Goal: Task Accomplishment & Management: Complete application form

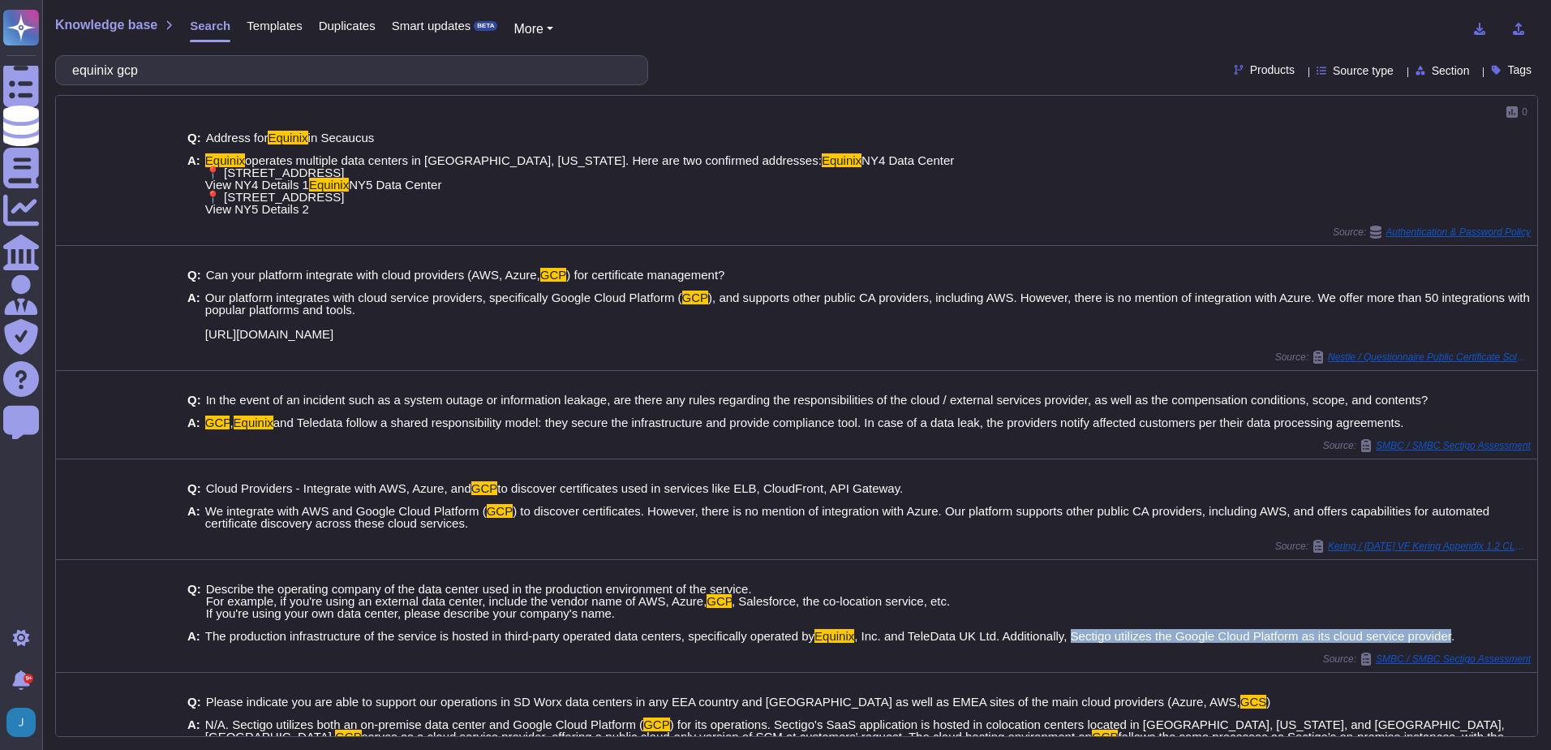
scroll to position [336, 0]
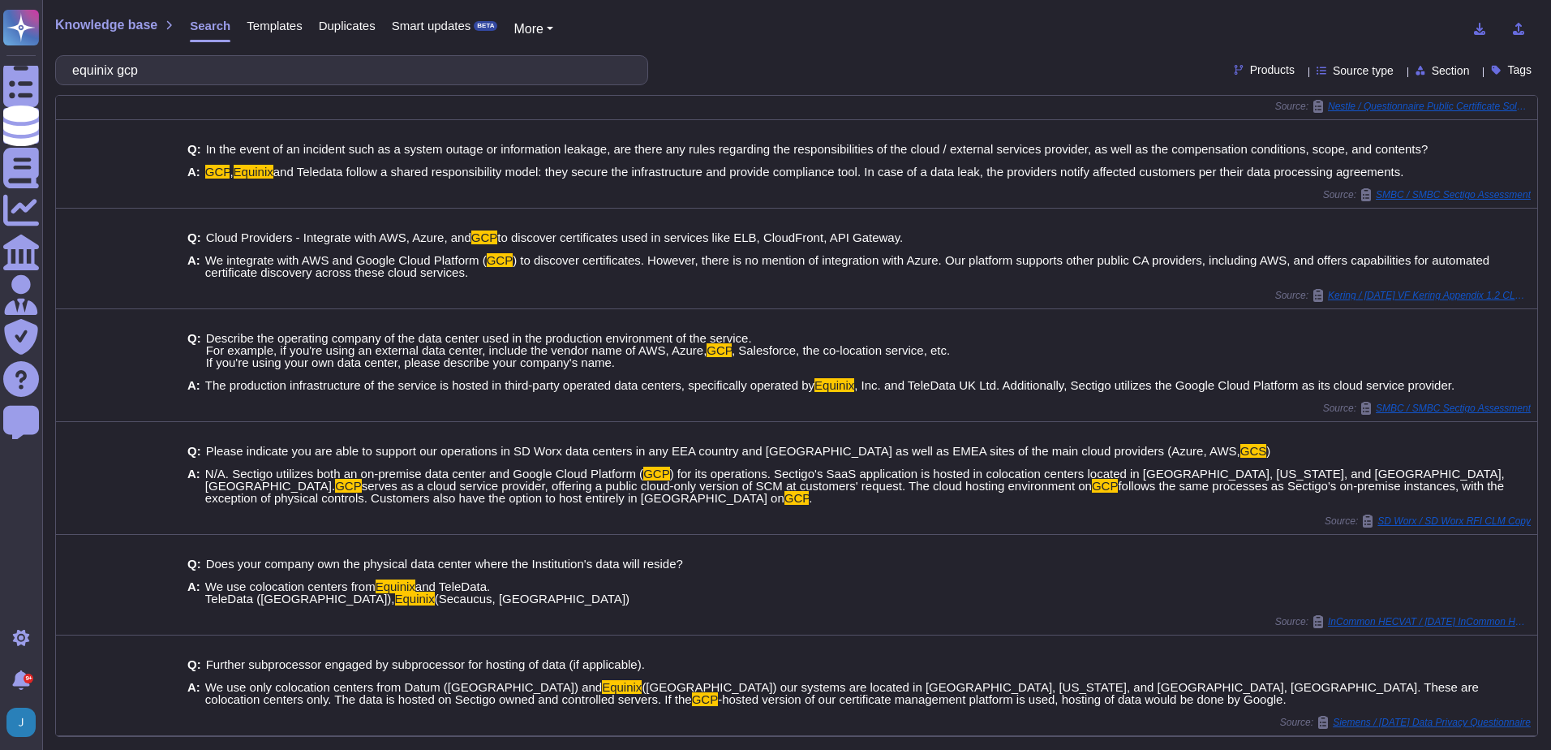
click at [97, 21] on span "Knowledge base" at bounding box center [106, 25] width 102 height 13
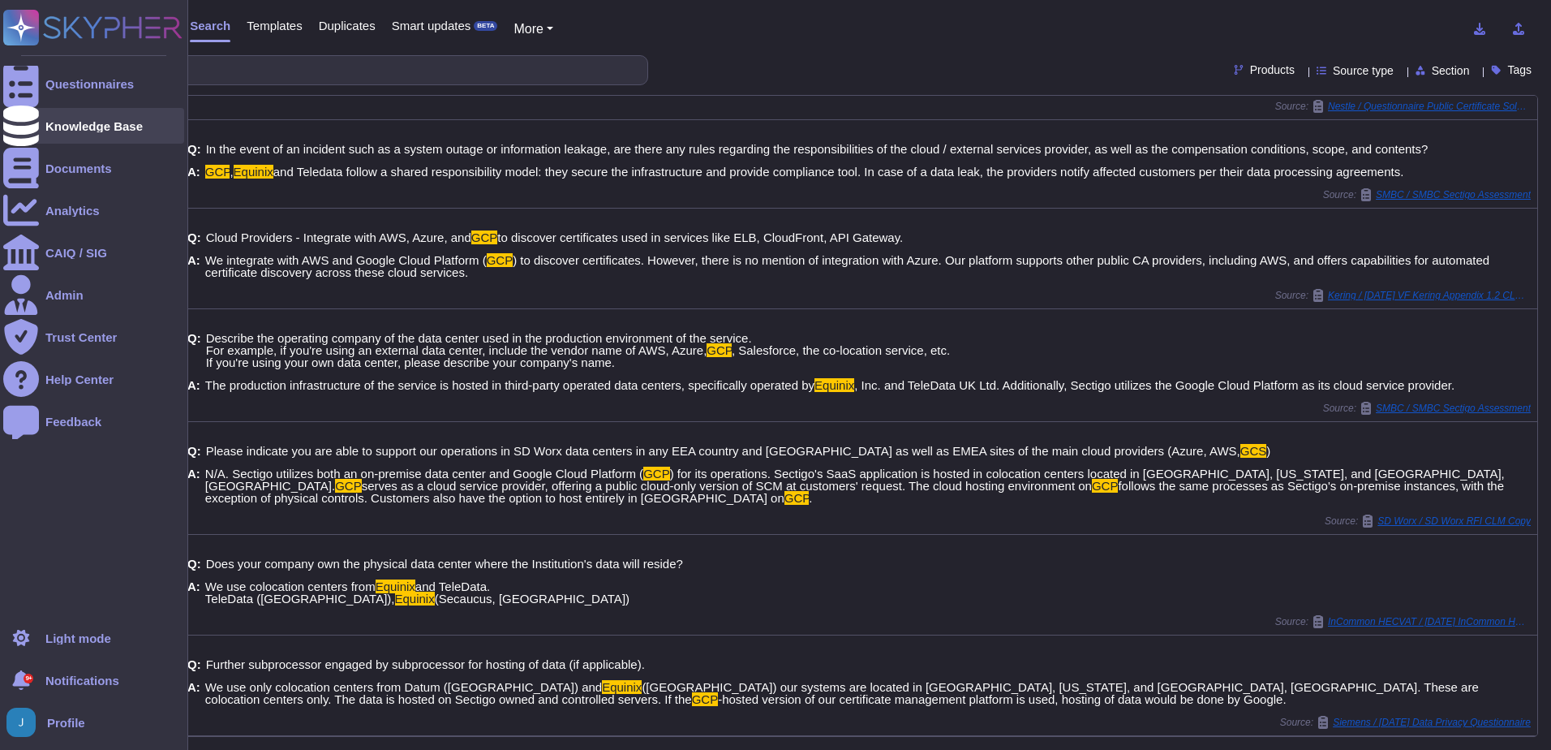
click at [80, 123] on div "Knowledge Base" at bounding box center [93, 126] width 97 height 12
click at [76, 78] on div "Questionnaires" at bounding box center [89, 84] width 88 height 12
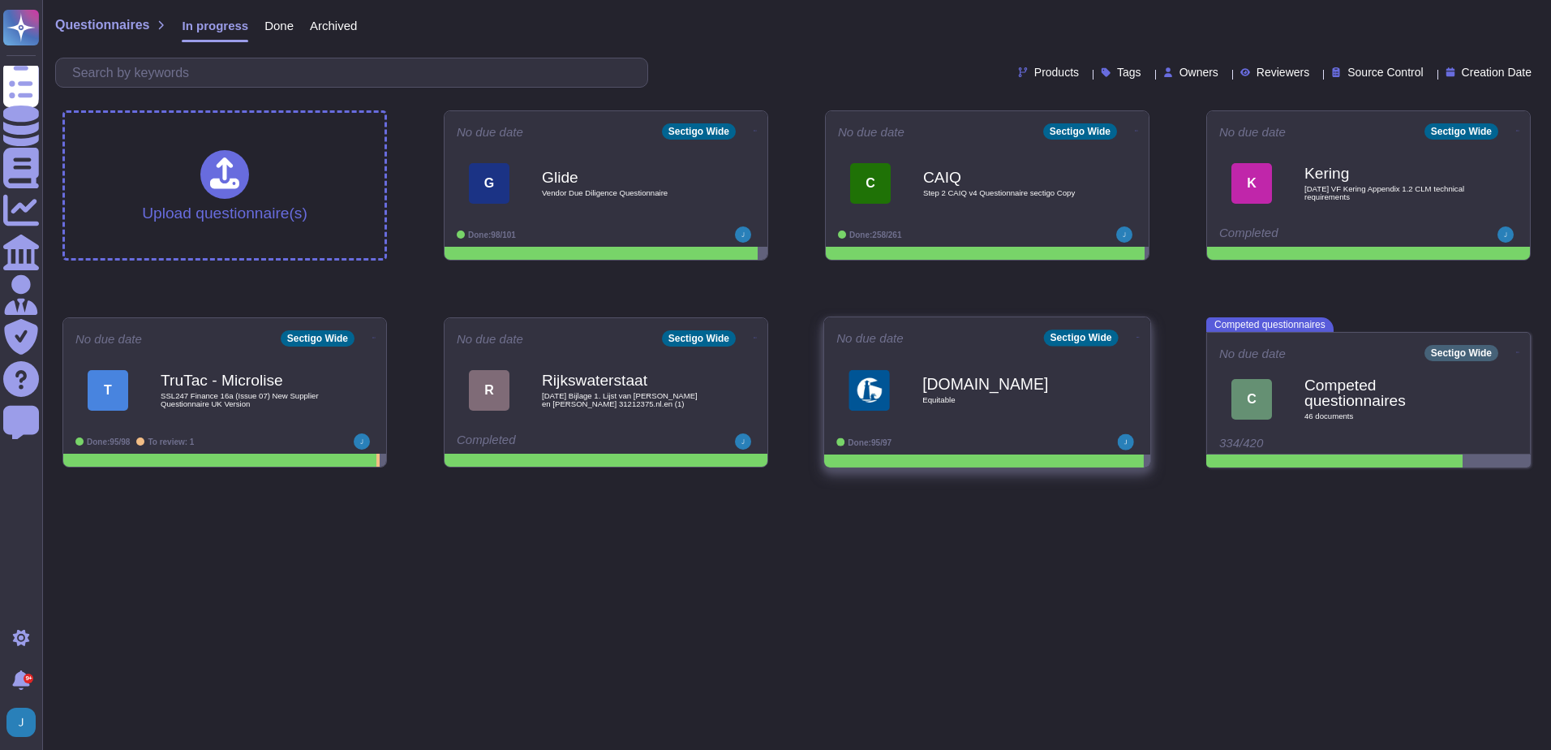
click at [1137, 335] on icon at bounding box center [1138, 337] width 3 height 4
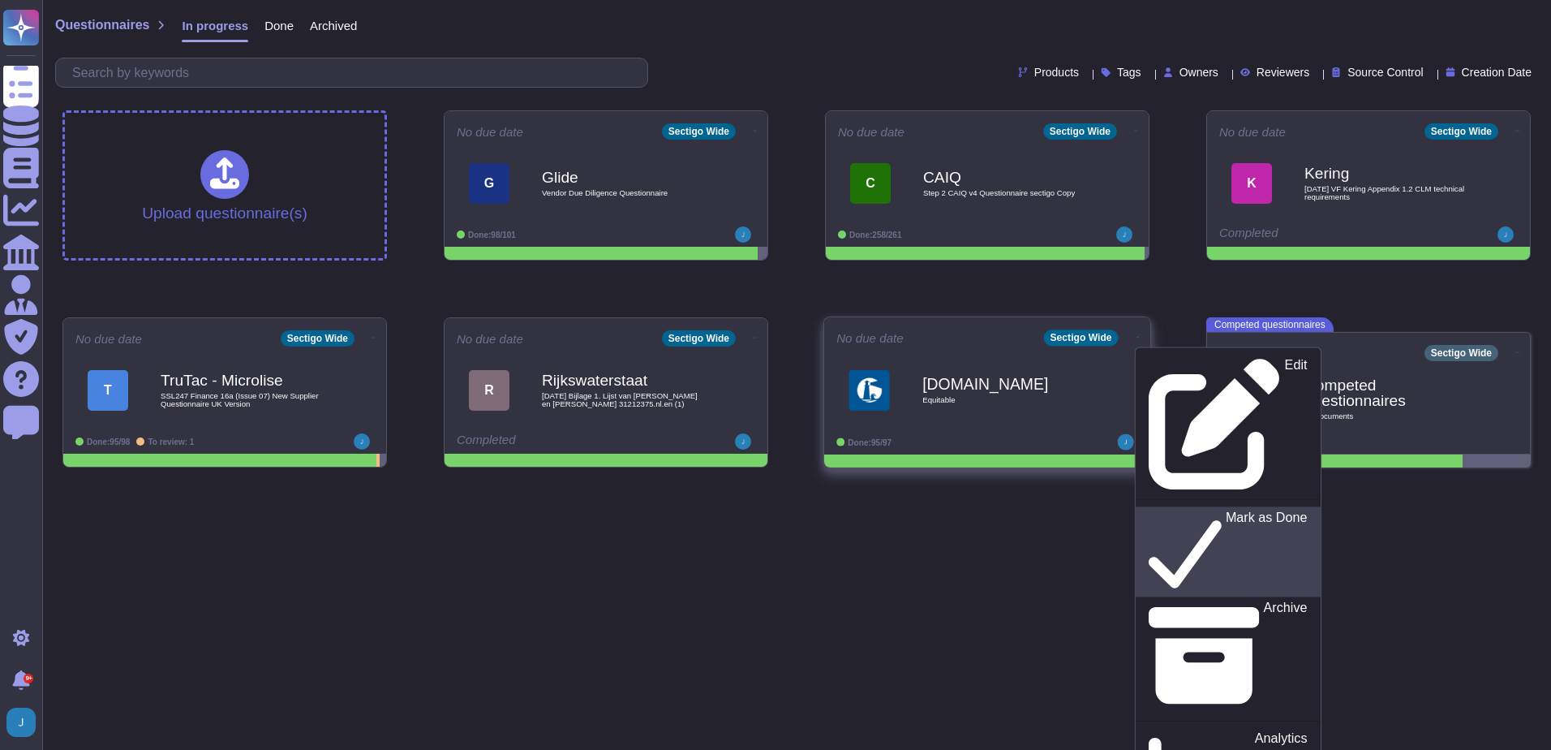
click at [1226, 510] on p "Mark as Done" at bounding box center [1267, 551] width 82 height 83
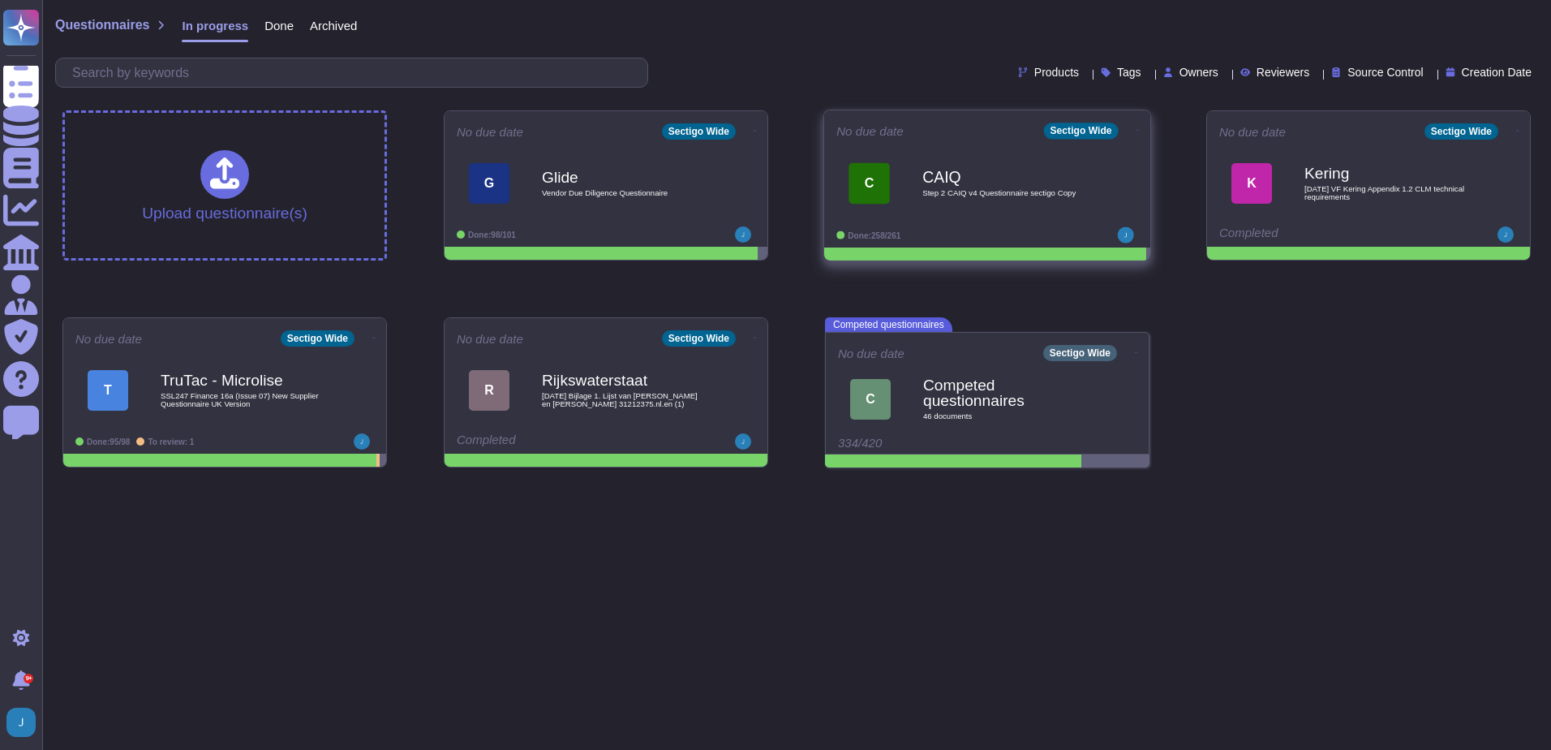
click at [972, 200] on div "CAIQ Step 2 CAIQ v4 Questionnaire sectigo Copy" at bounding box center [1004, 183] width 164 height 66
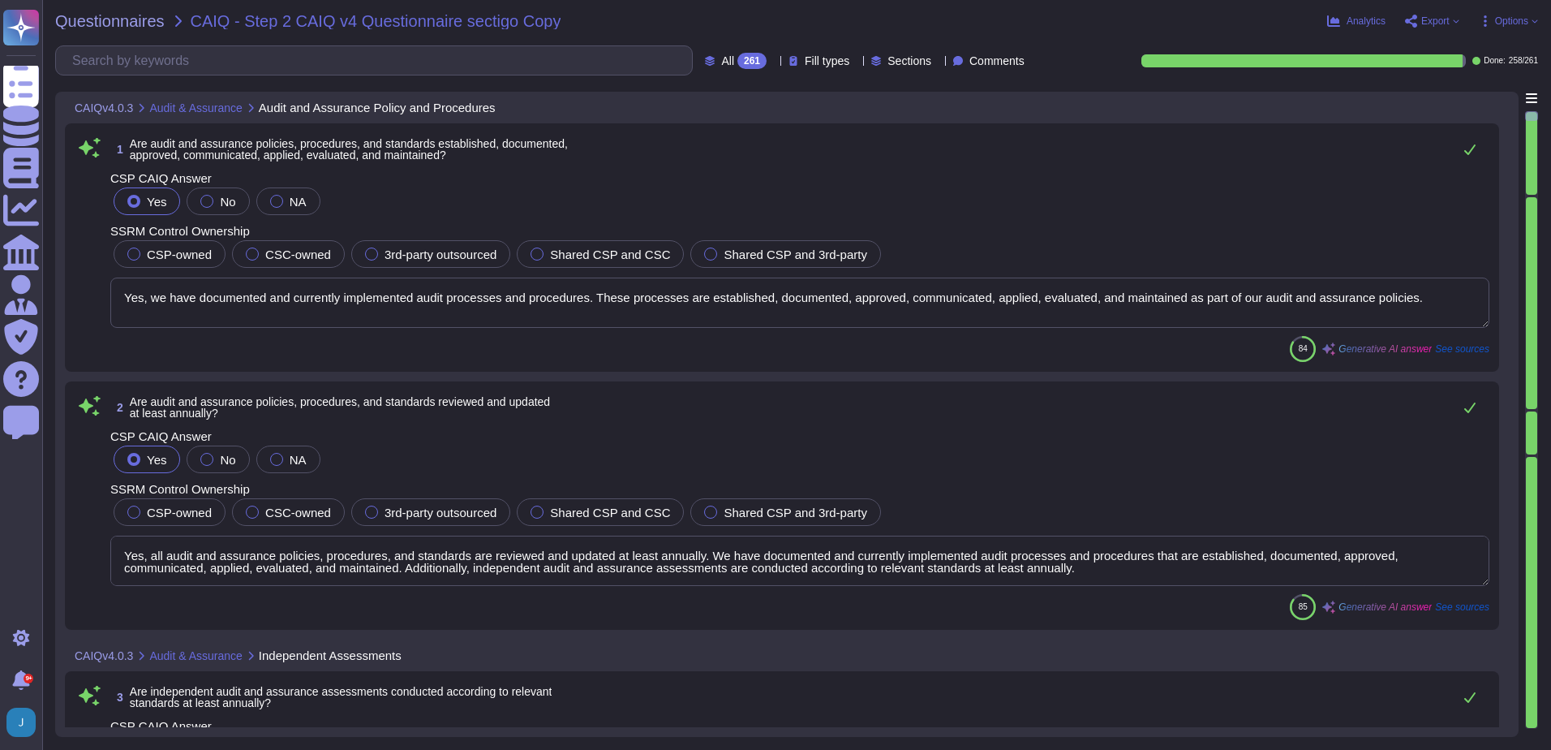
type textarea "Yes, we have documented and currently implemented audit processes and procedure…"
type textarea "Yes, all audit and assurance policies, procedures, and standards are reviewed a…"
type textarea "Yes, independent audit and assurance assessments are conducted according to rel…"
type textarea "Yes, independent audit and assurance assessments are performed according to ris…"
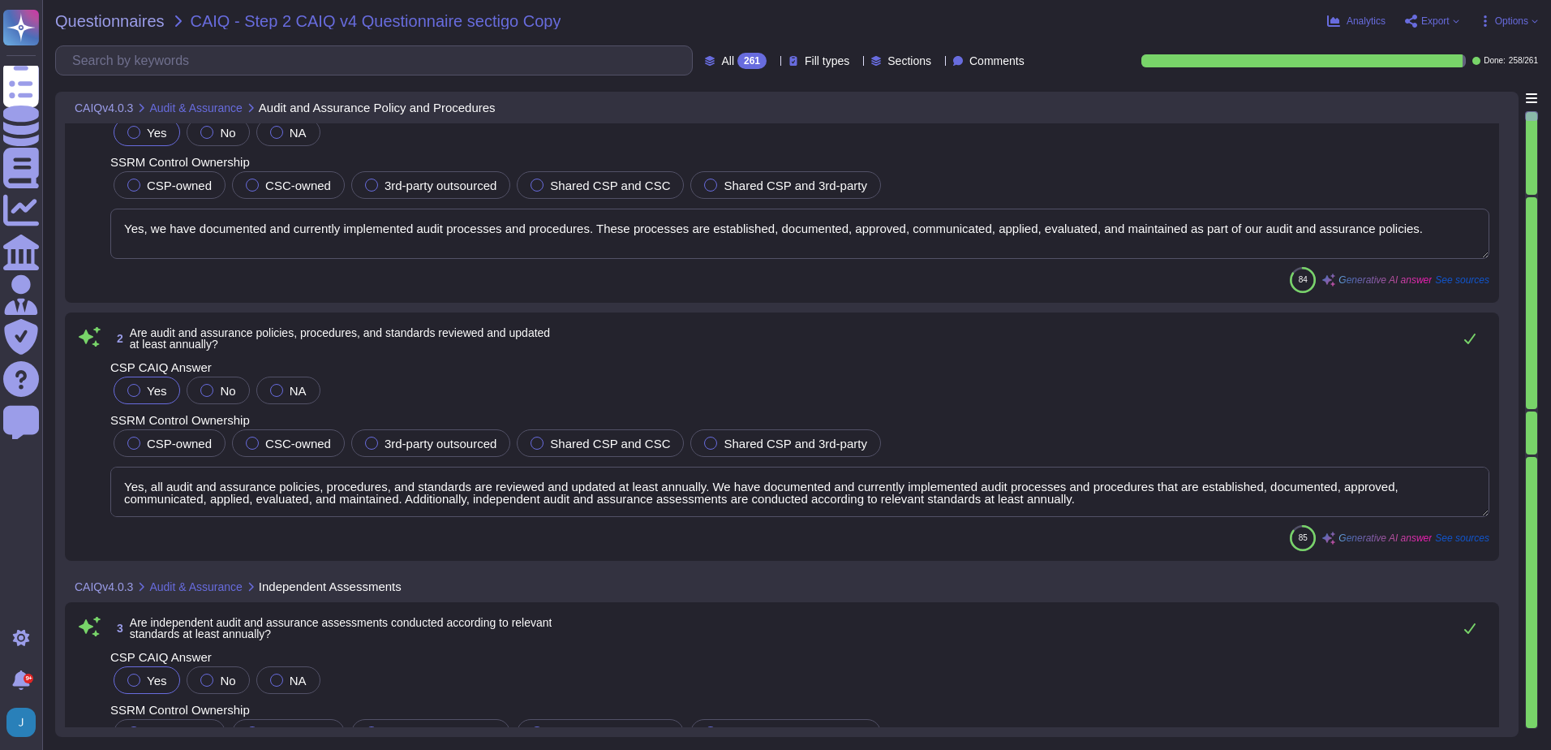
type textarea "Yes, compliance is verified regarding all relevant standards, regulations, lega…"
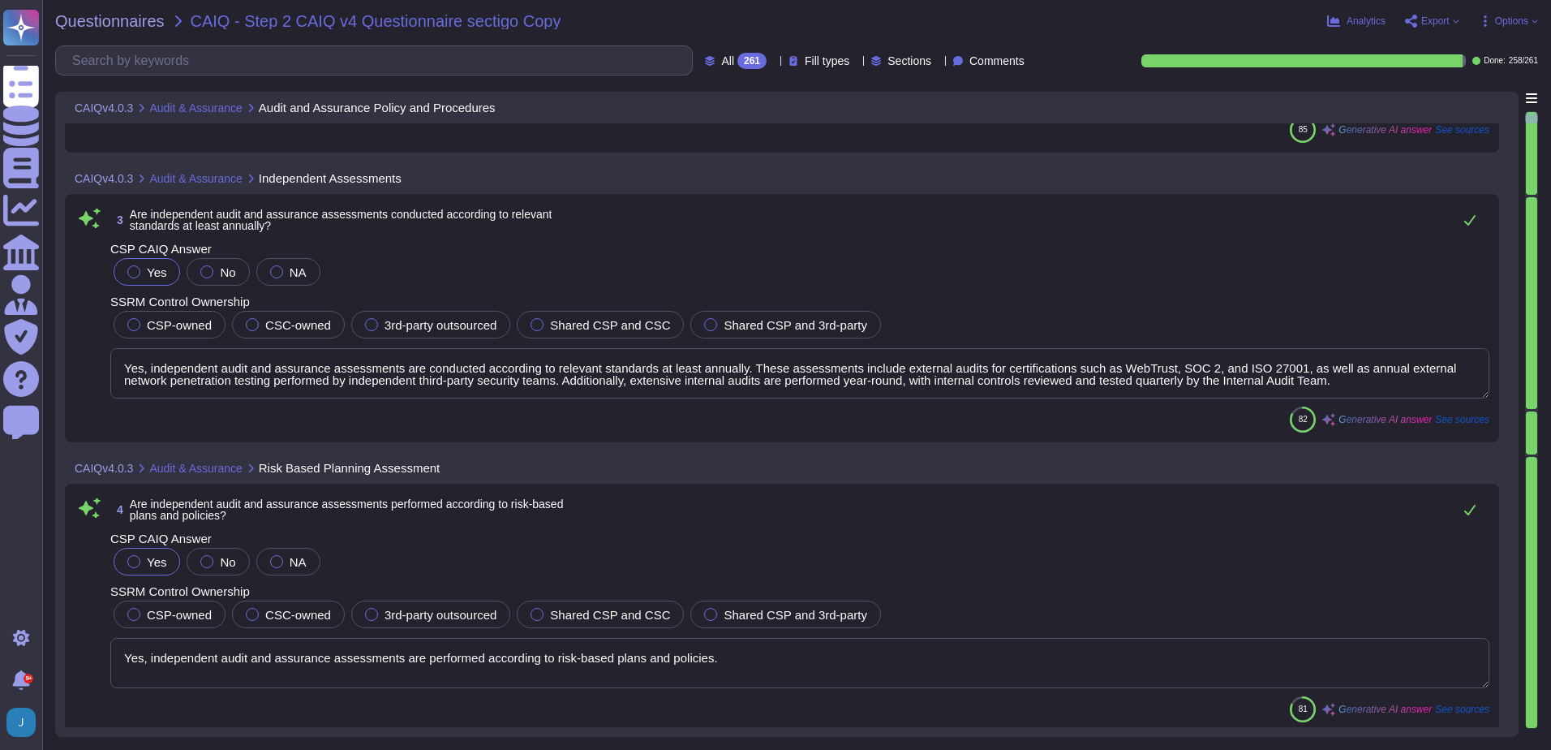
scroll to position [487, 0]
type textarea "Yes, we have documented and currently implemented audit processes and procedure…"
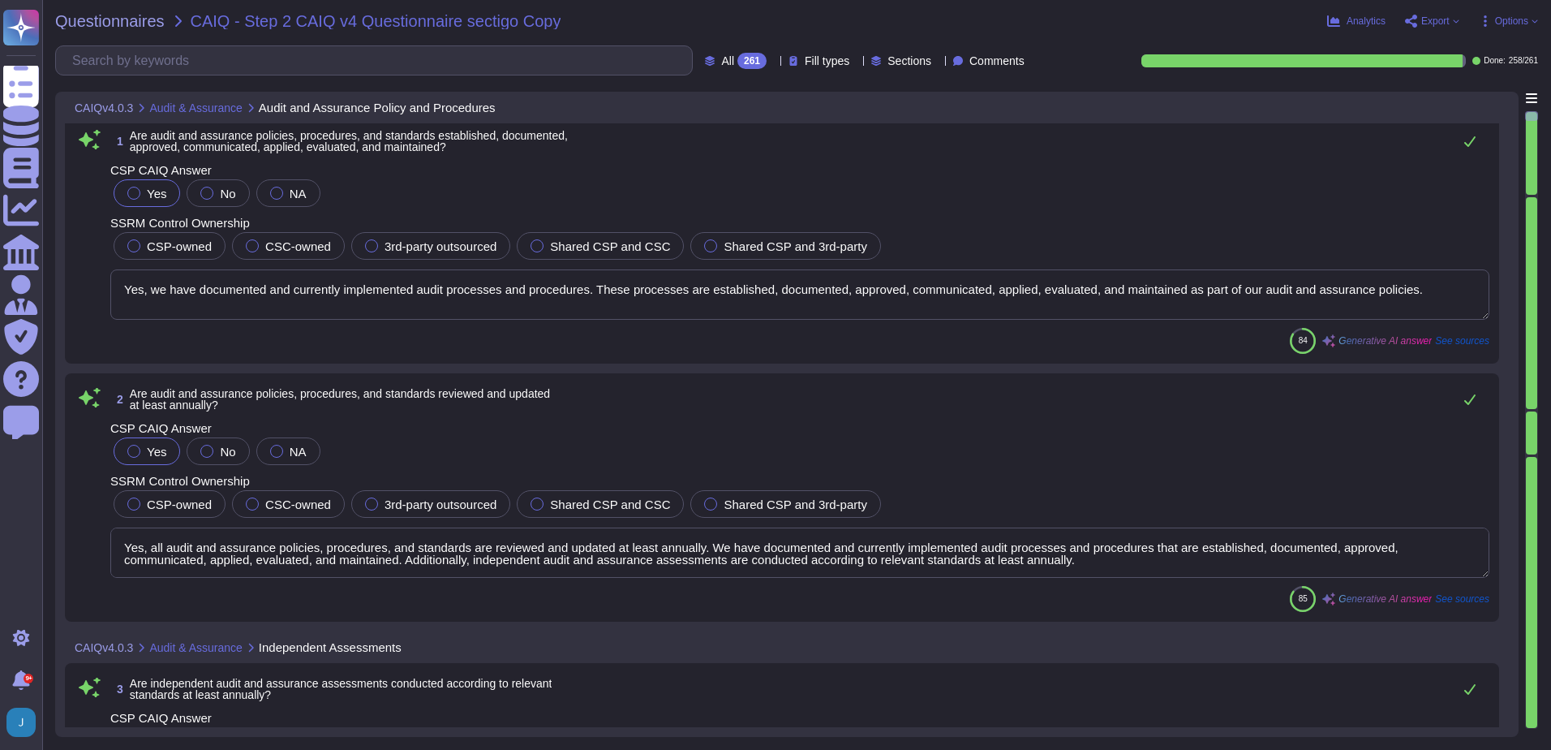
scroll to position [0, 0]
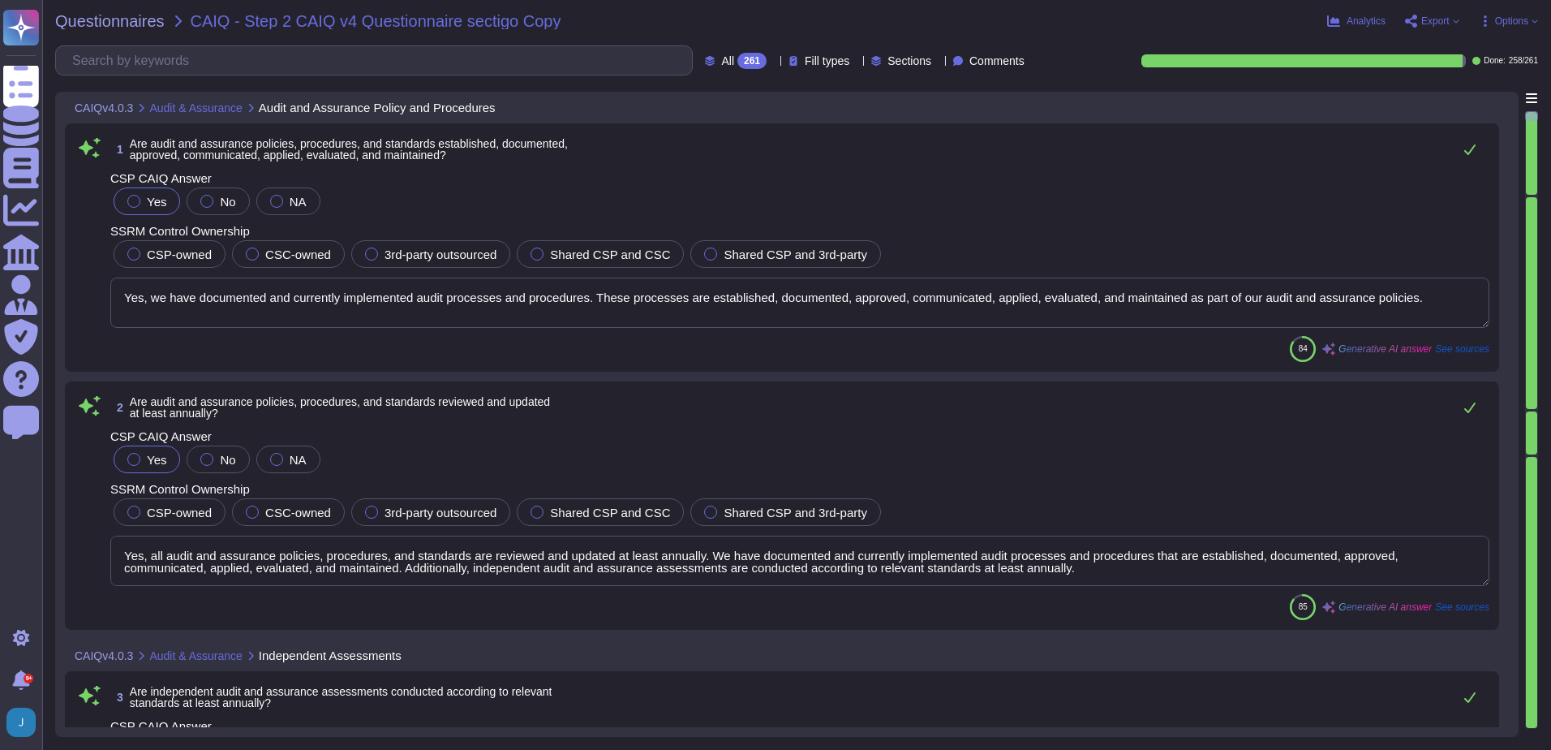
click at [485, 148] on span "Are audit and assurance policies, procedures, and standards established, docume…" at bounding box center [349, 149] width 438 height 24
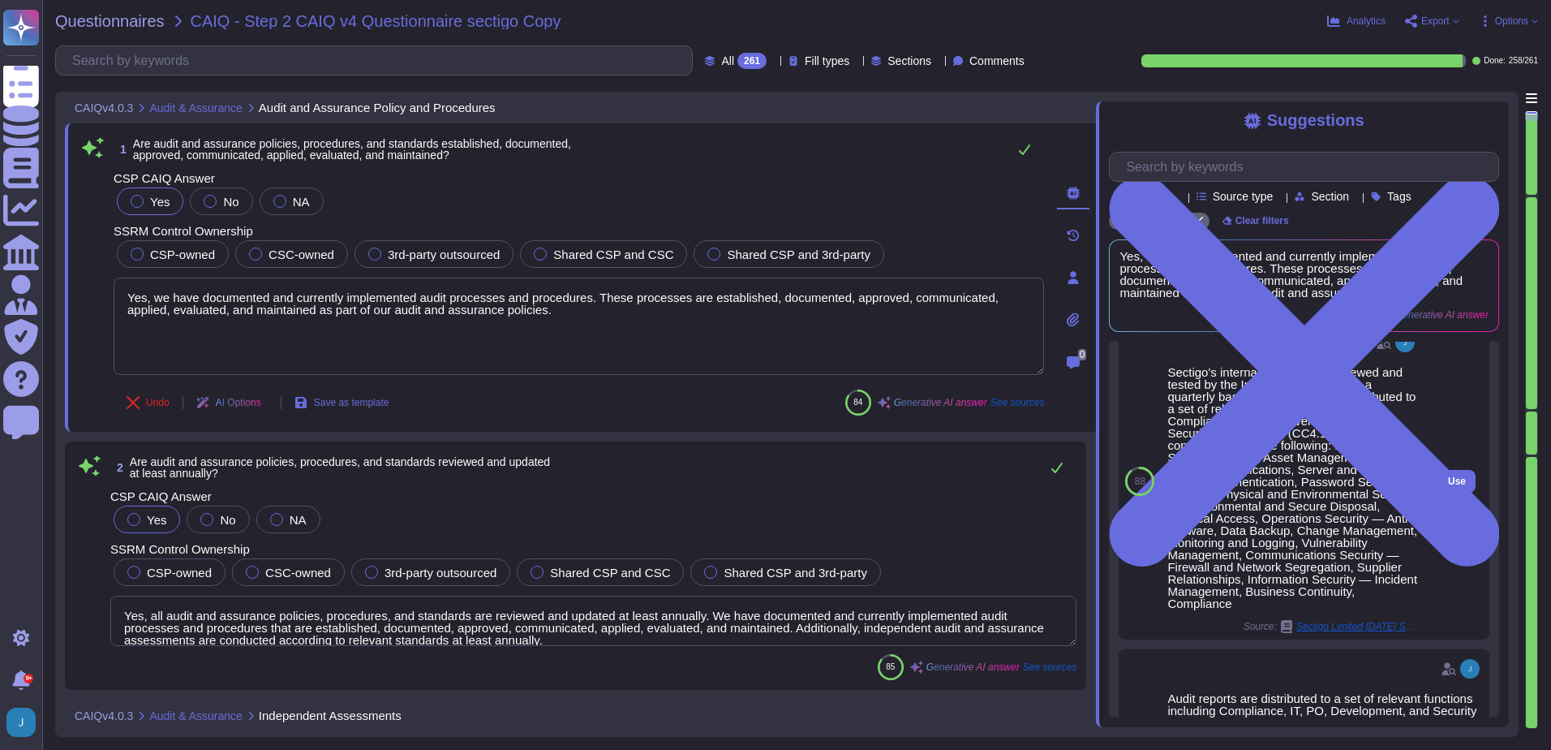
scroll to position [412, 0]
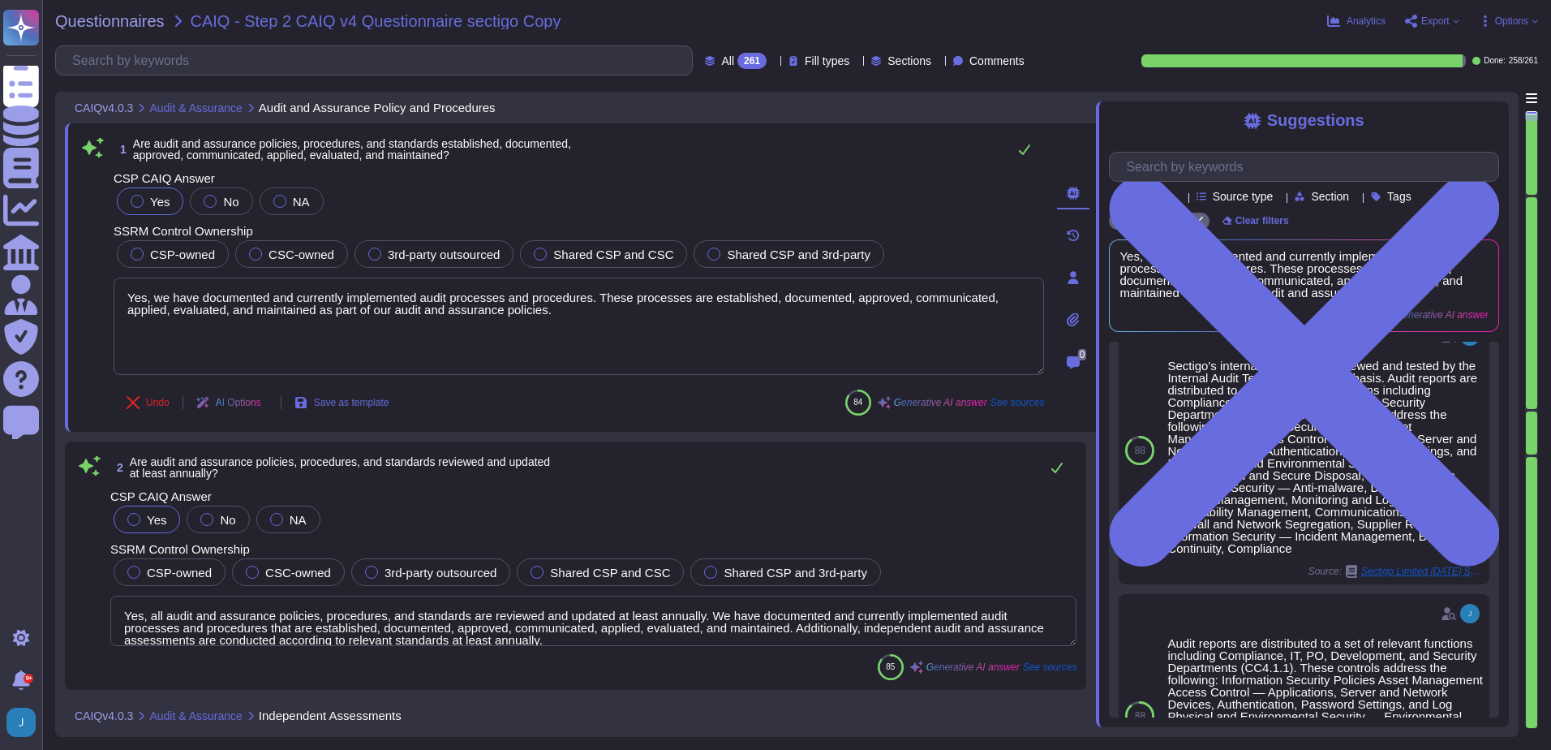
click at [574, 208] on div "Yes No NA" at bounding box center [579, 201] width 931 height 34
click at [127, 27] on span "Questionnaires" at bounding box center [110, 21] width 110 height 16
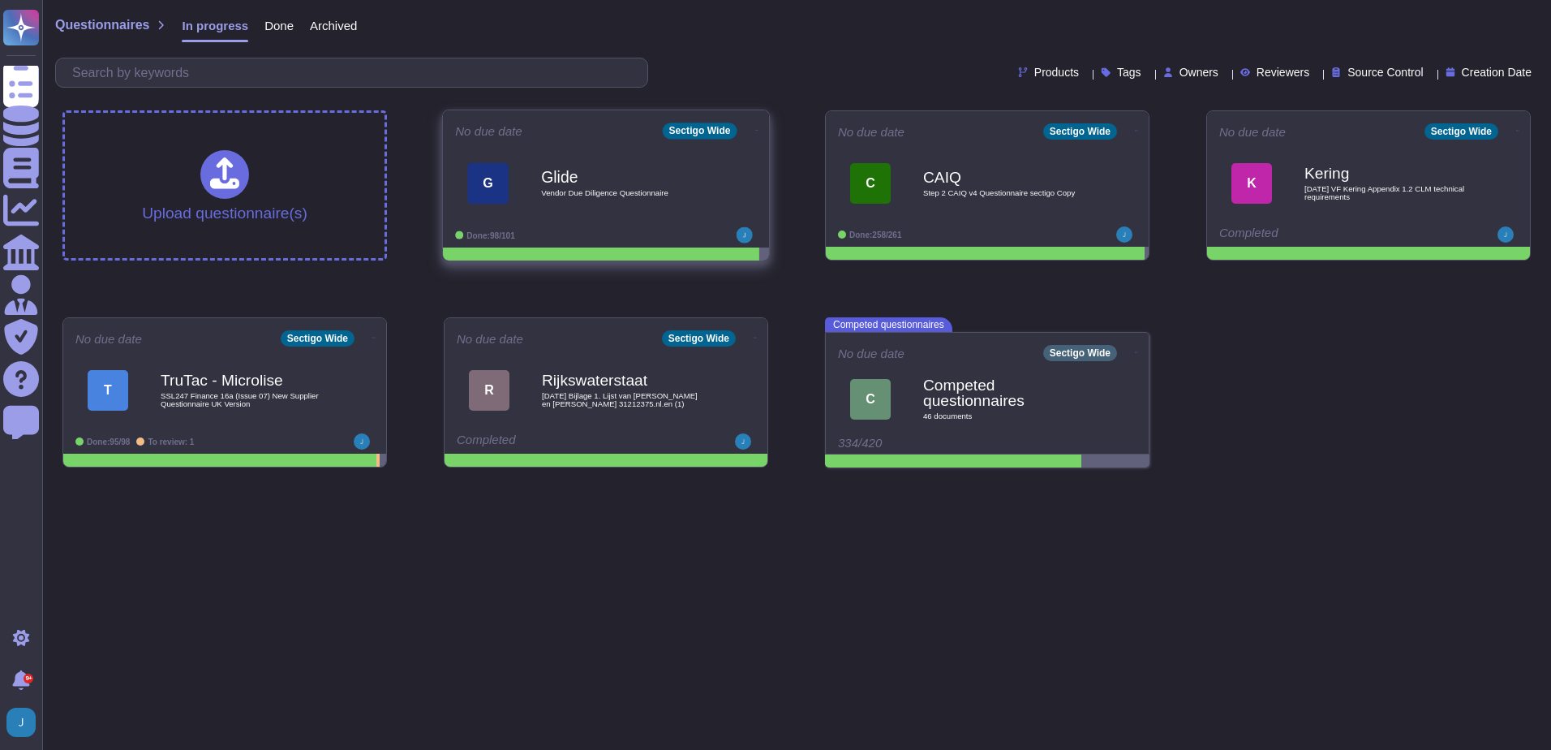
click at [627, 189] on span "Vendor Due Diligence Questionnaire" at bounding box center [623, 193] width 164 height 8
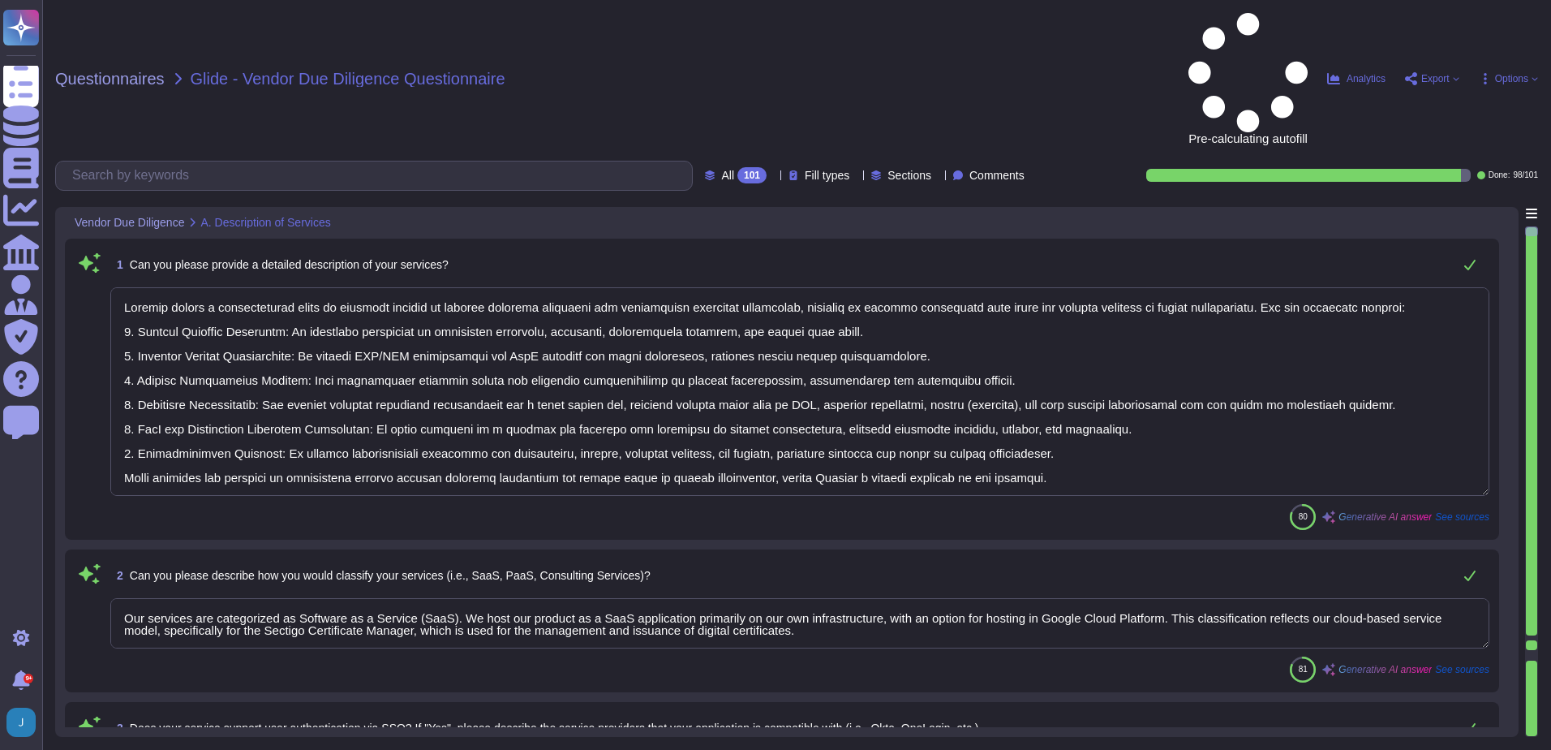
type textarea "Sectigo offers a comprehensive range of services focused on digital identity so…"
type textarea "Our services are categorized as Software as a Service (SaaS). We host our produ…"
type textarea "Yes, our service supports user authentication via SSO. It is compatible with id…"
type textarea "Yes, our service natively supports two-factor authentication for end-users. The…"
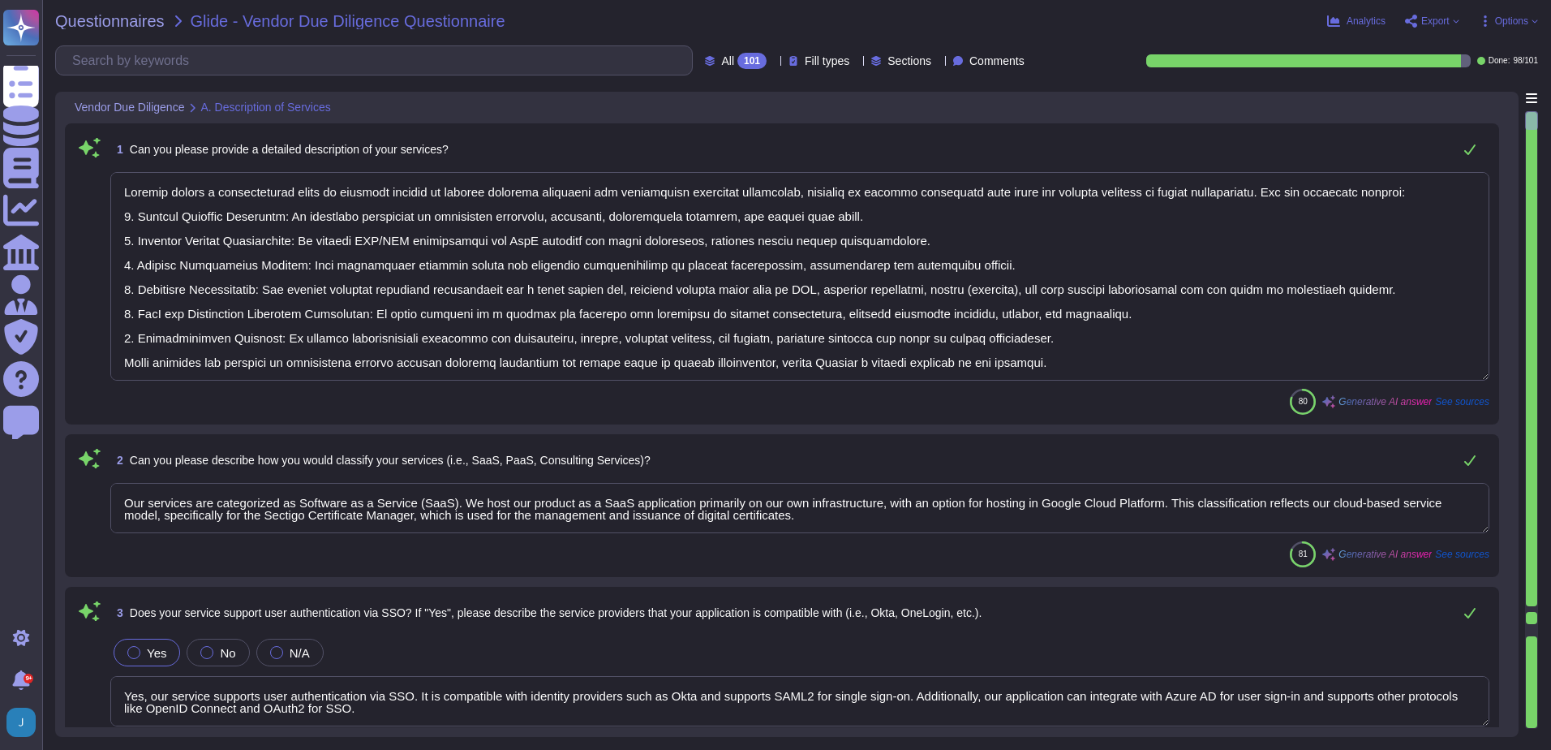
type textarea "Yes, our company maintains logs for a minimum of one year, with access and audi…"
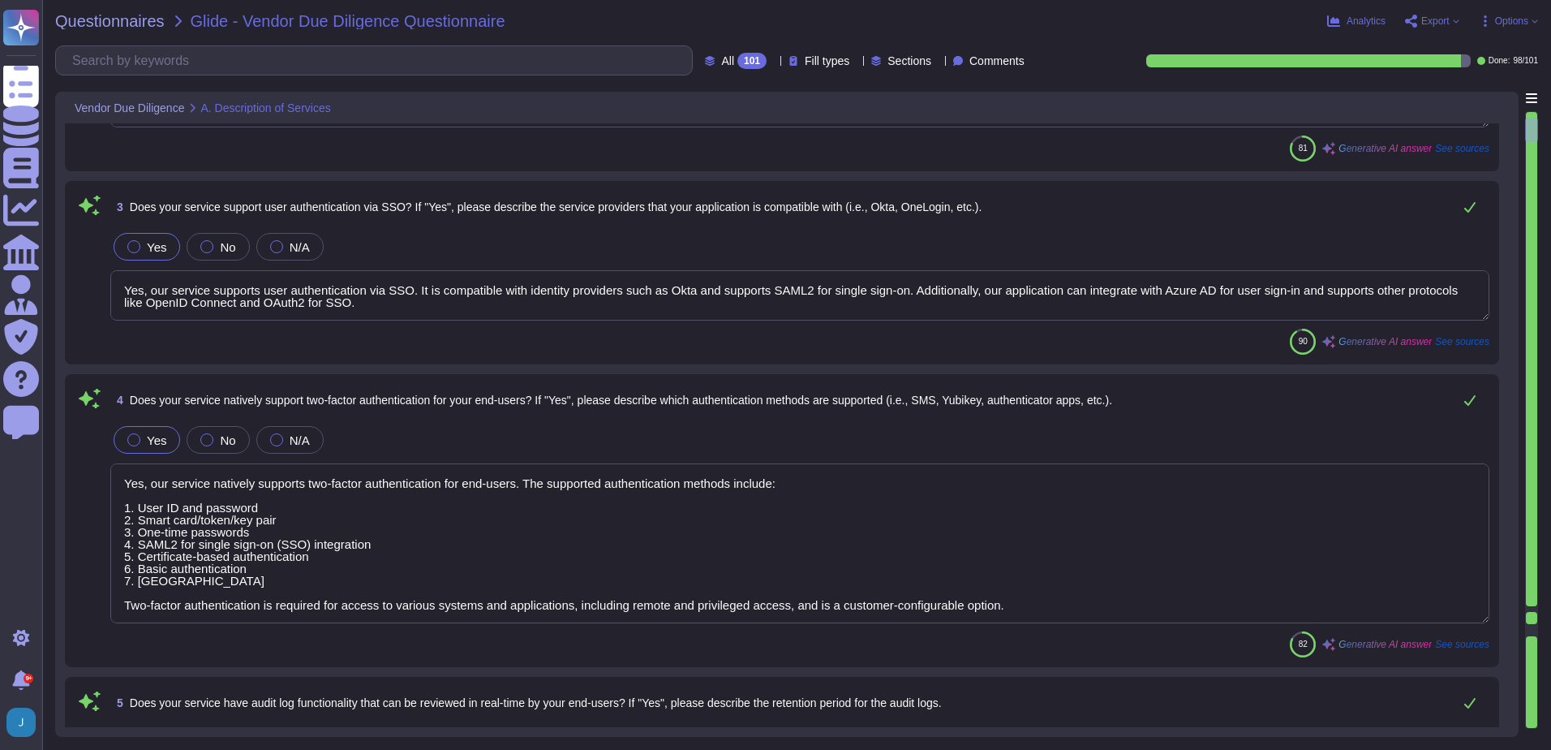
type textarea "No, Sectigo does not require access to any type of sensitive data. We collect, …"
type textarea "Yes, our company requires all employees, including contractors, to undergo a ba…"
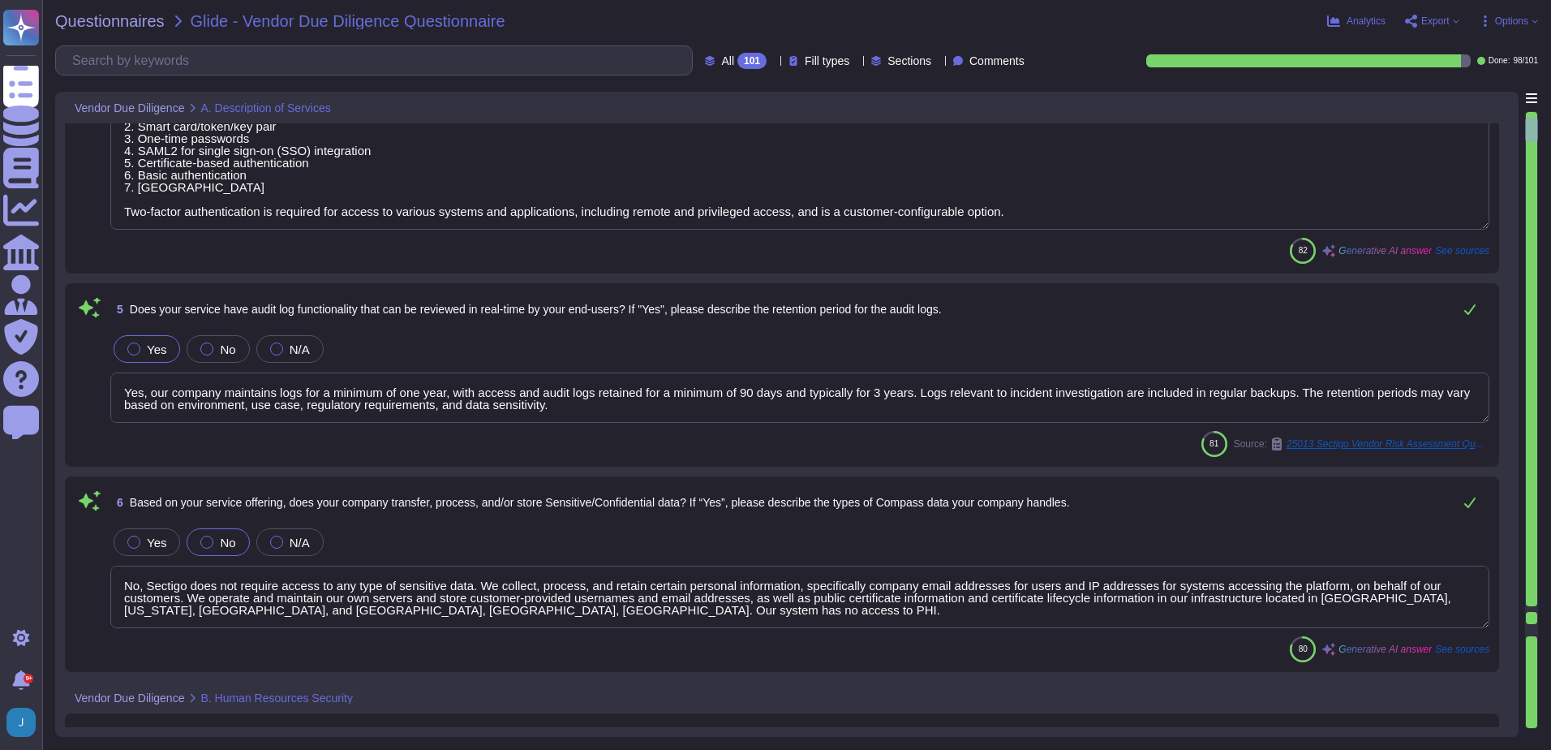
scroll to position [974, 0]
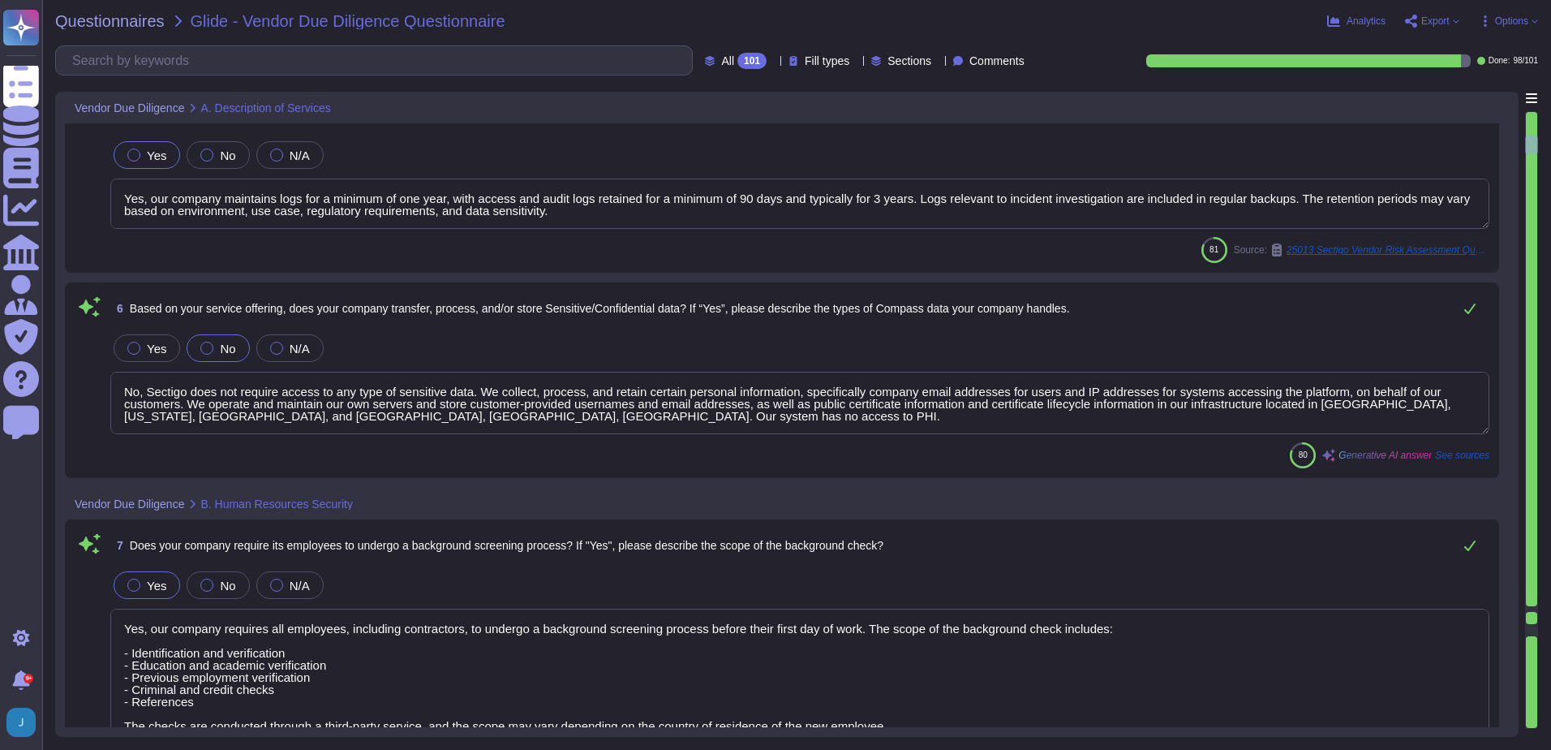
type textarea "Yes, employees are required to sign non-disclosure agreements (NDAs) prior to b…"
type textarea "Yes, all personnel must agree to and sign the terms and conditions detailed in …"
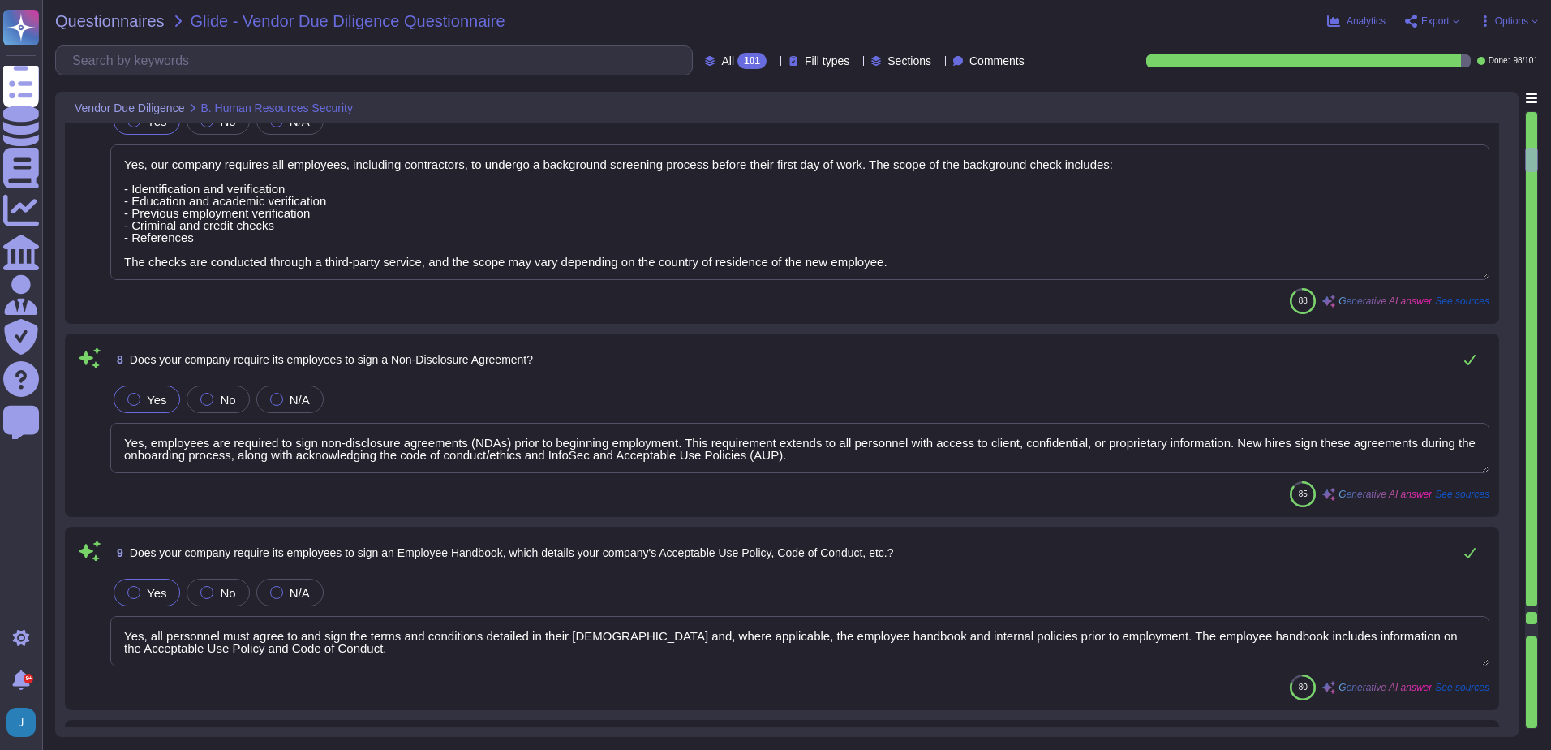
type textarea "Yes, employees are required to undergo training regarding company expectations …"
type textarea "Yes, our company requires all employees and contractors to participate in secur…"
type textarea "Yes, our organization has a formal disciplinary process for employee non-compli…"
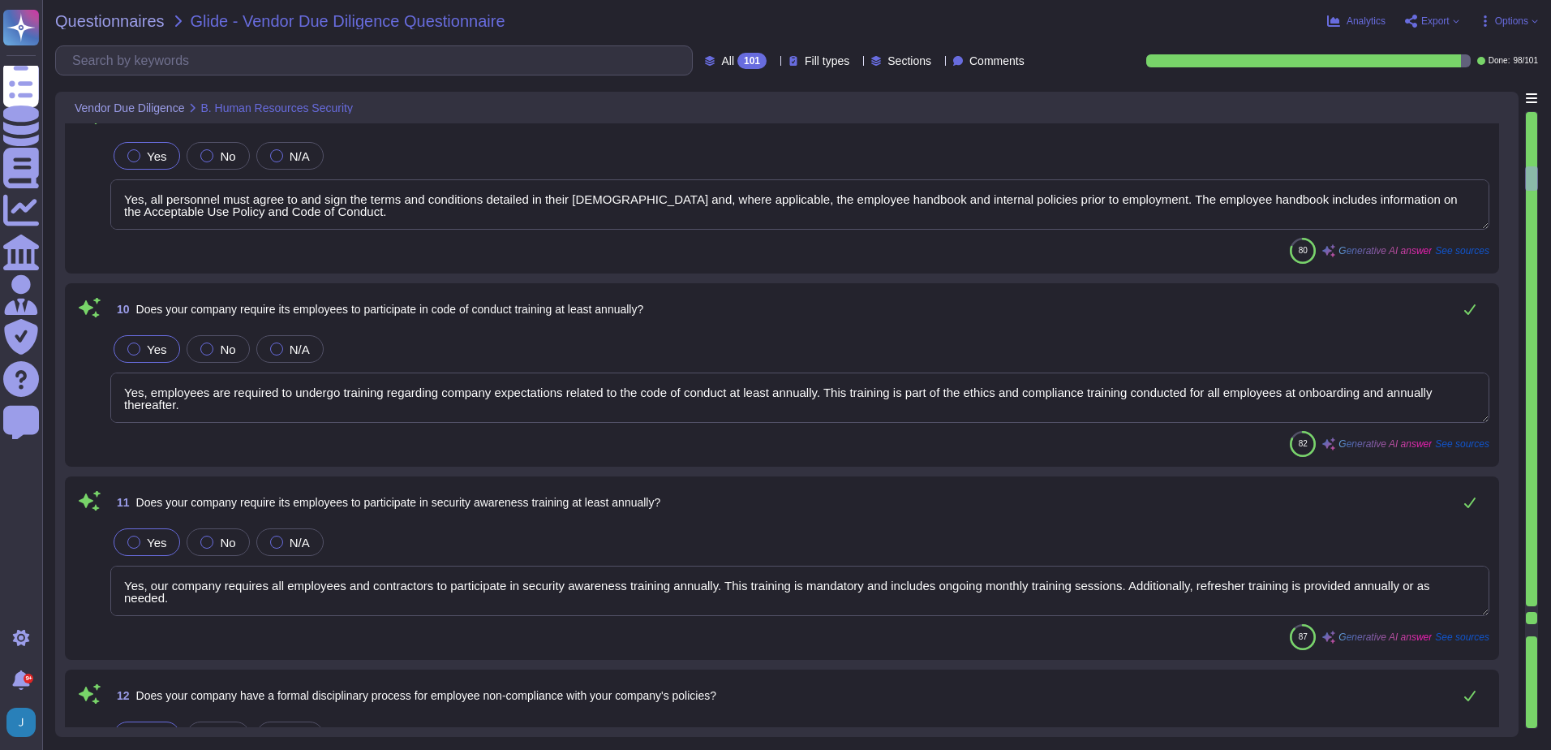
type textarea "Yes, Sectigo maintains a comprehensive Information Security Program that establ…"
type textarea "Yes, our company follows the ISO 27001 standard to guide our Information Securi…"
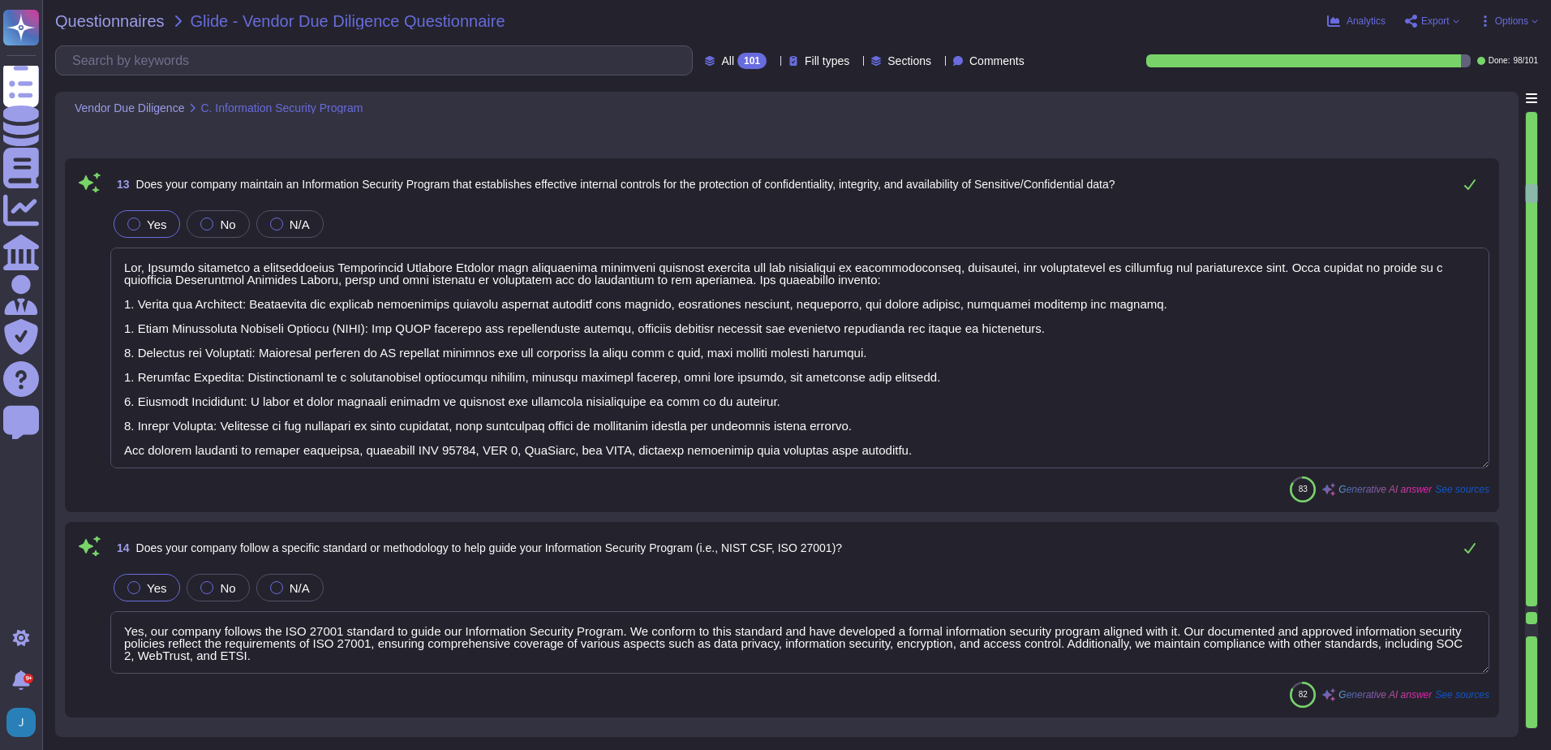
type textarea "Yes, we maintain a formal Information Security Policy that has been documented,…"
type textarea "Yes, our company has a comprehensive Business Continuity Plan (BCP) and a well-…"
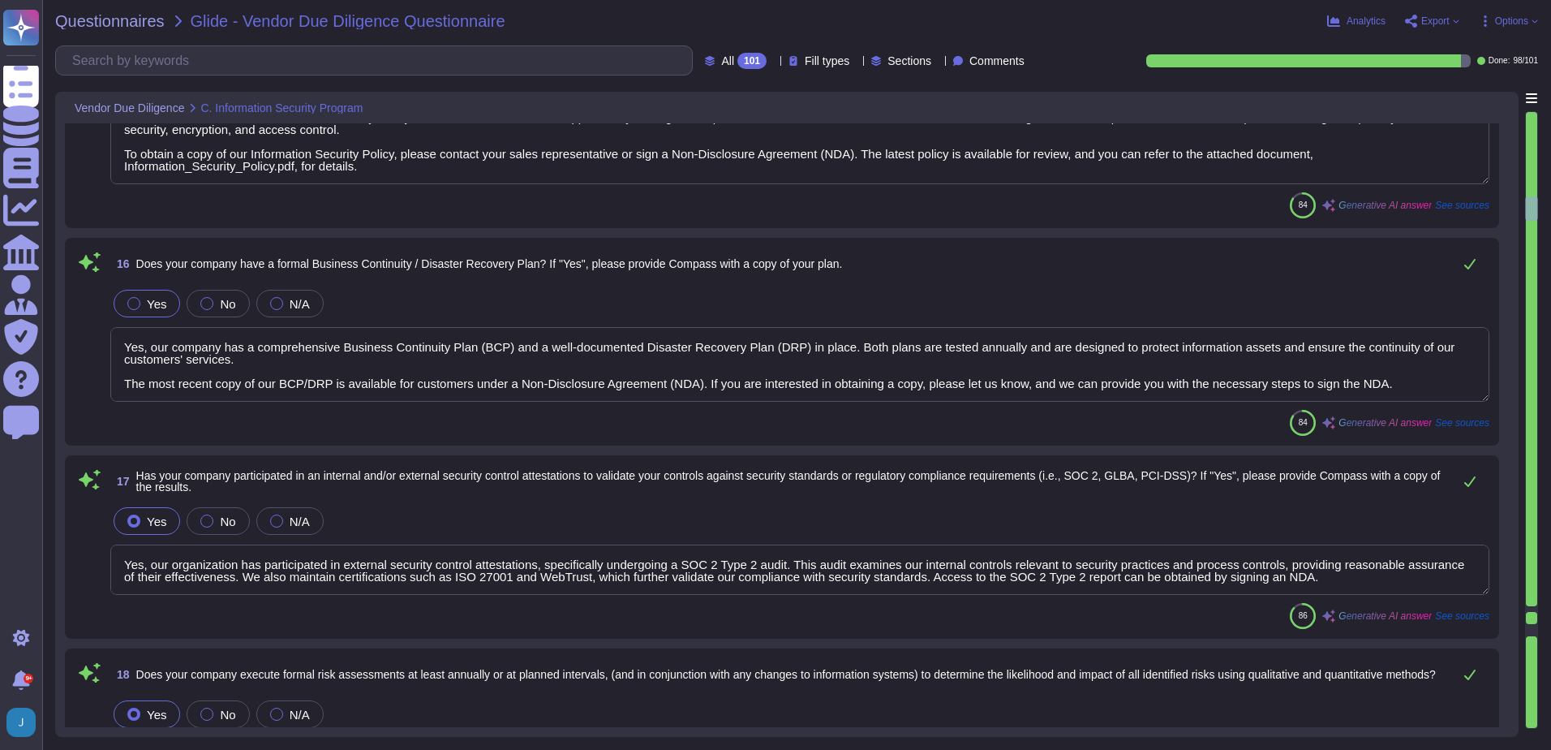
type textarea "Yes, our organization has participated in external security control attestation…"
type textarea "Yes, our organization conducts formal risk assessments on an annual basis to id…"
type textarea "Yes, Sectigo has established a comprehensive Enterprise Security Program that i…"
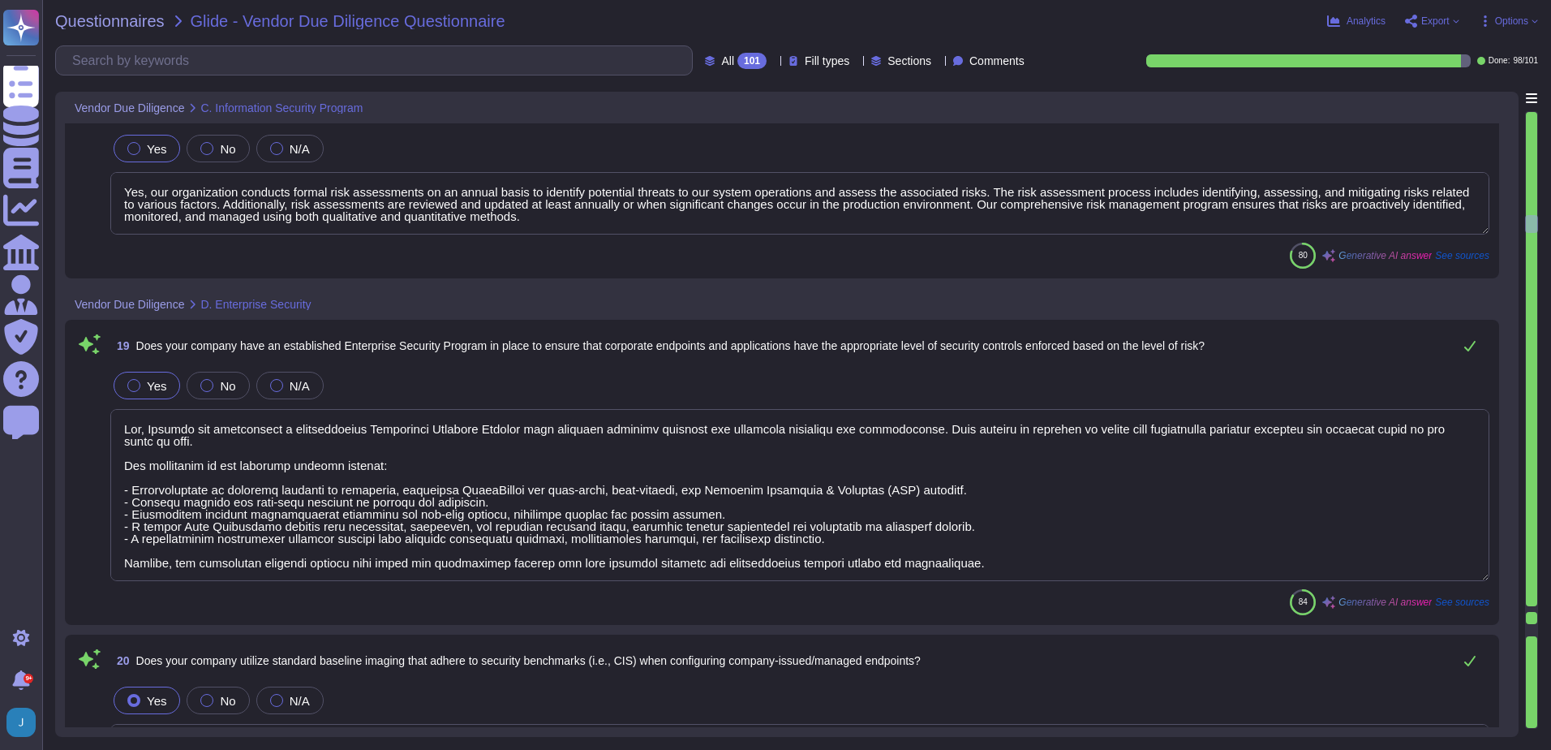
type textarea "Yes, we develop, document, and maintain a current baseline configuration/golden…"
type textarea "Yes, our company-issued/managed endpoints have Mobile Device Management (MDM) d…"
type textarea "Yes, our company-issued and managed endpoints have anti-virus and Endpoint Dete…"
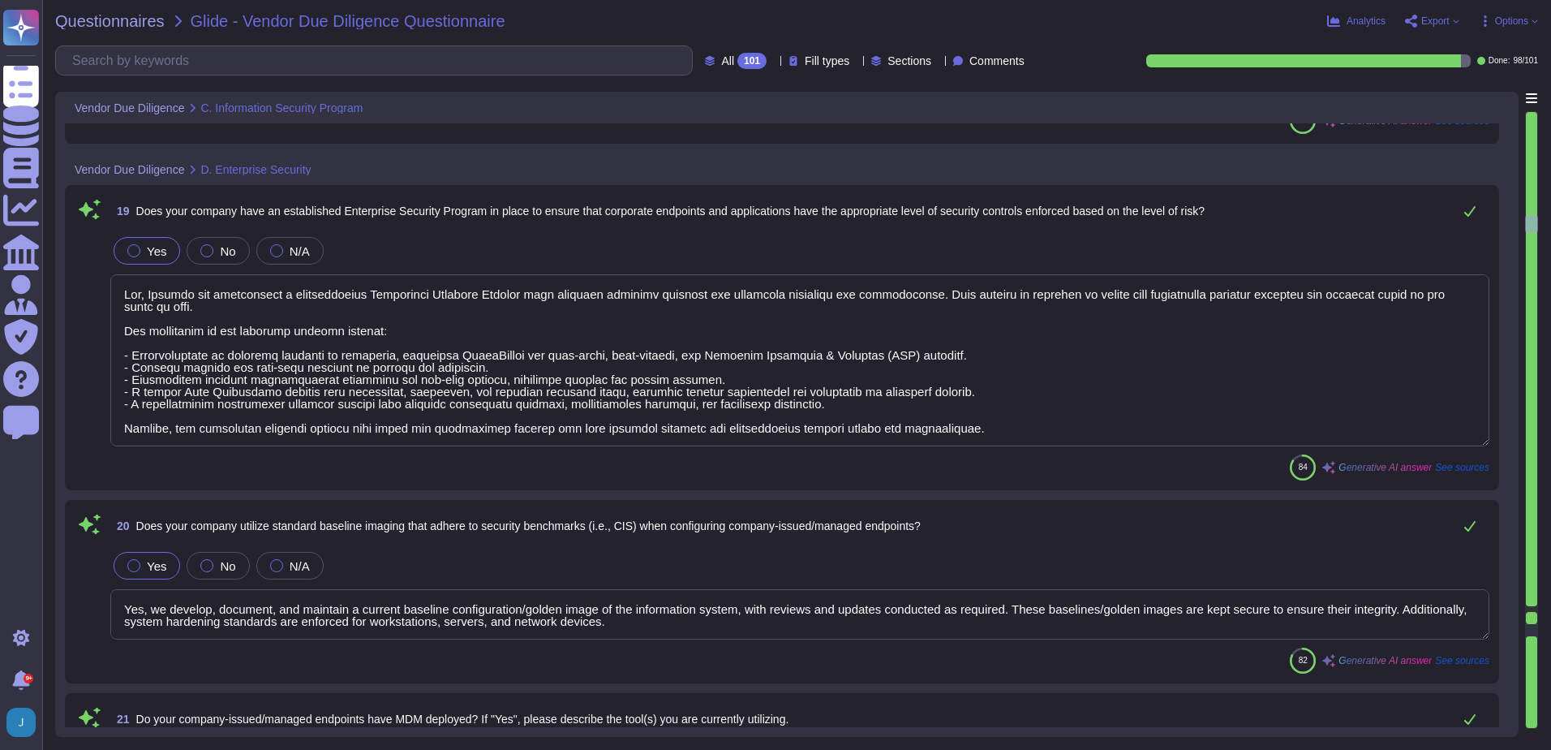
scroll to position [4300, 0]
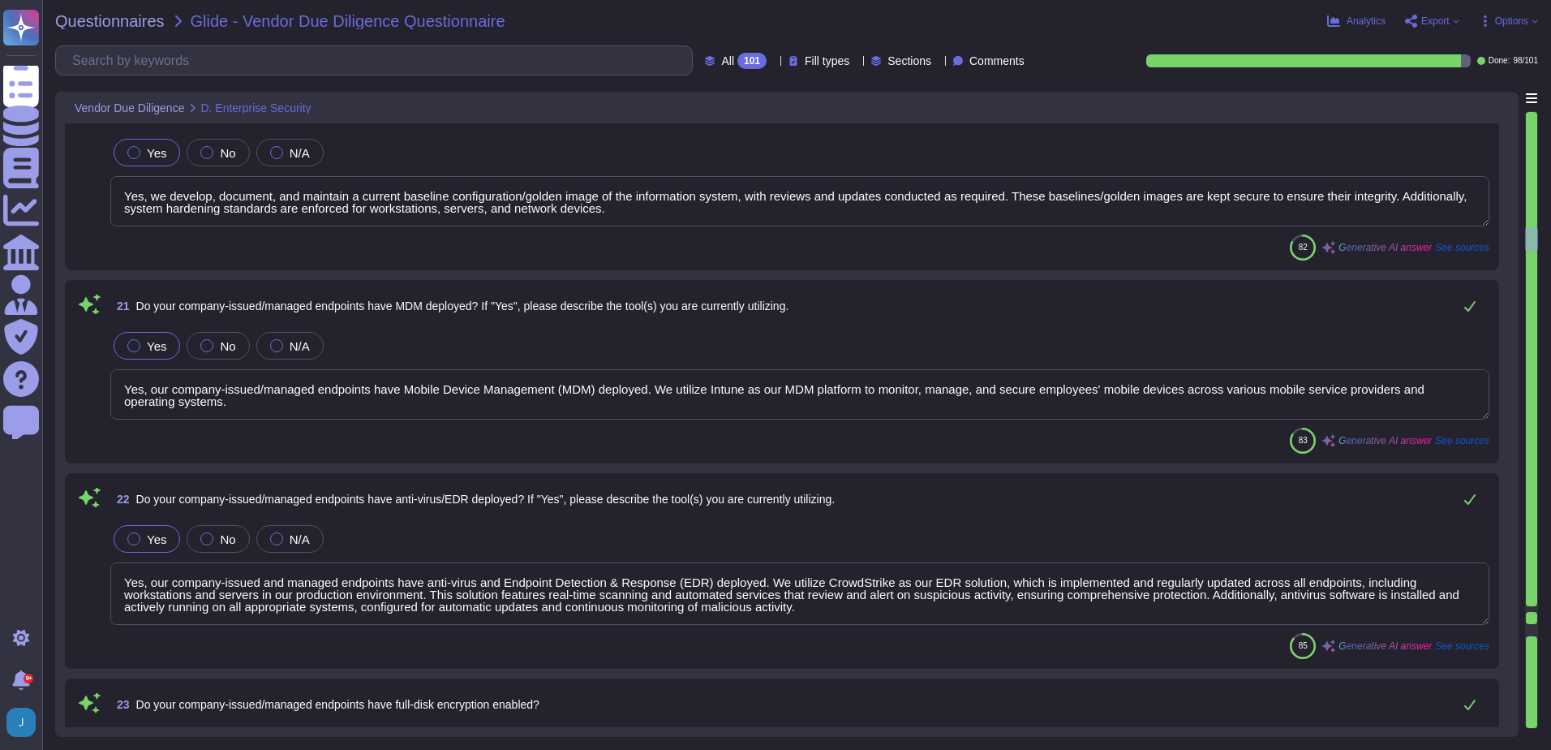
type textarea "Yes, full-disk encryption is enabled for all corporate-issued laptops and deskt…"
type textarea "We currently do not have Data Loss Prevention (DLP) controls in place, but it i…"
type textarea "We implement controls to block, remove, and quarantine connections to malicious…"
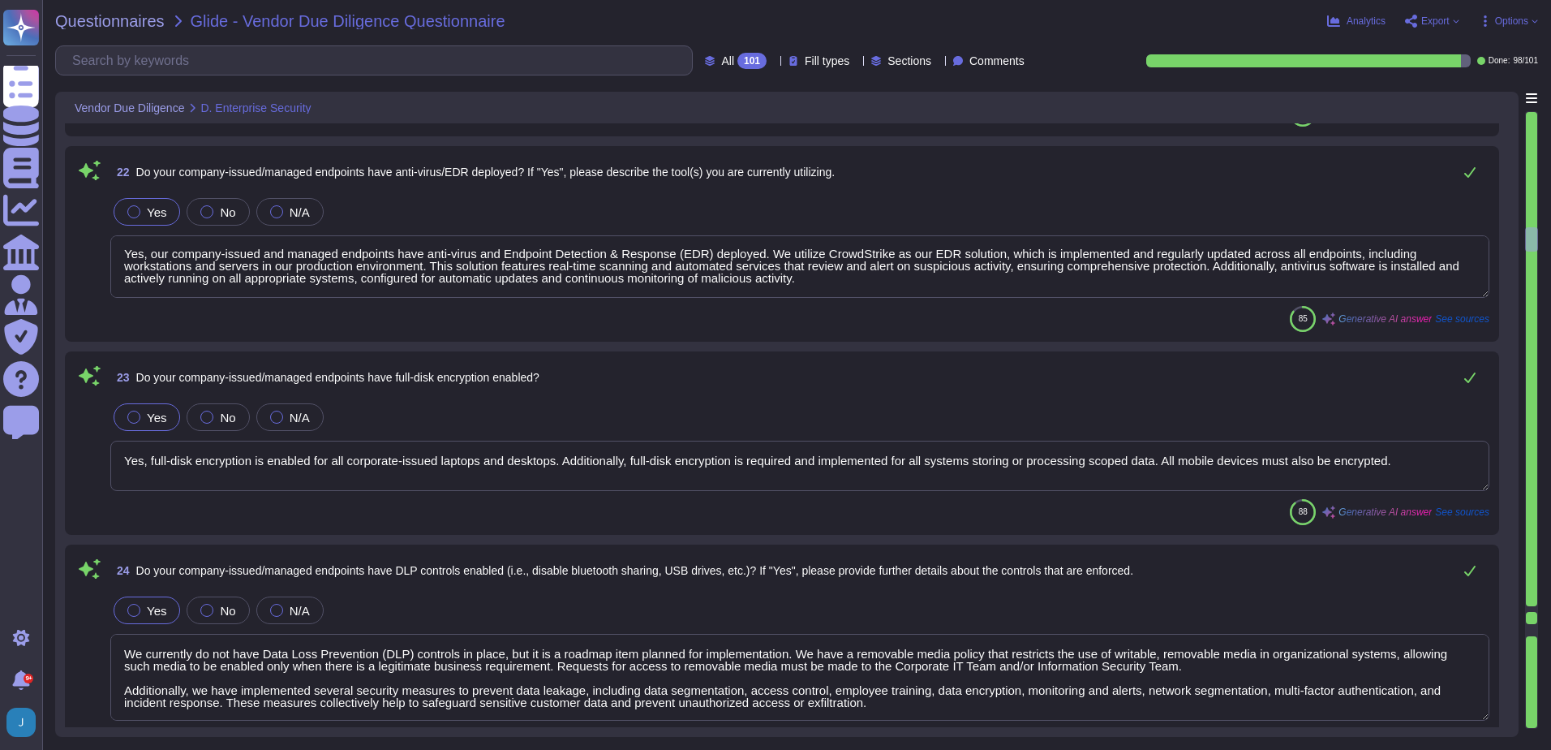
scroll to position [4706, 0]
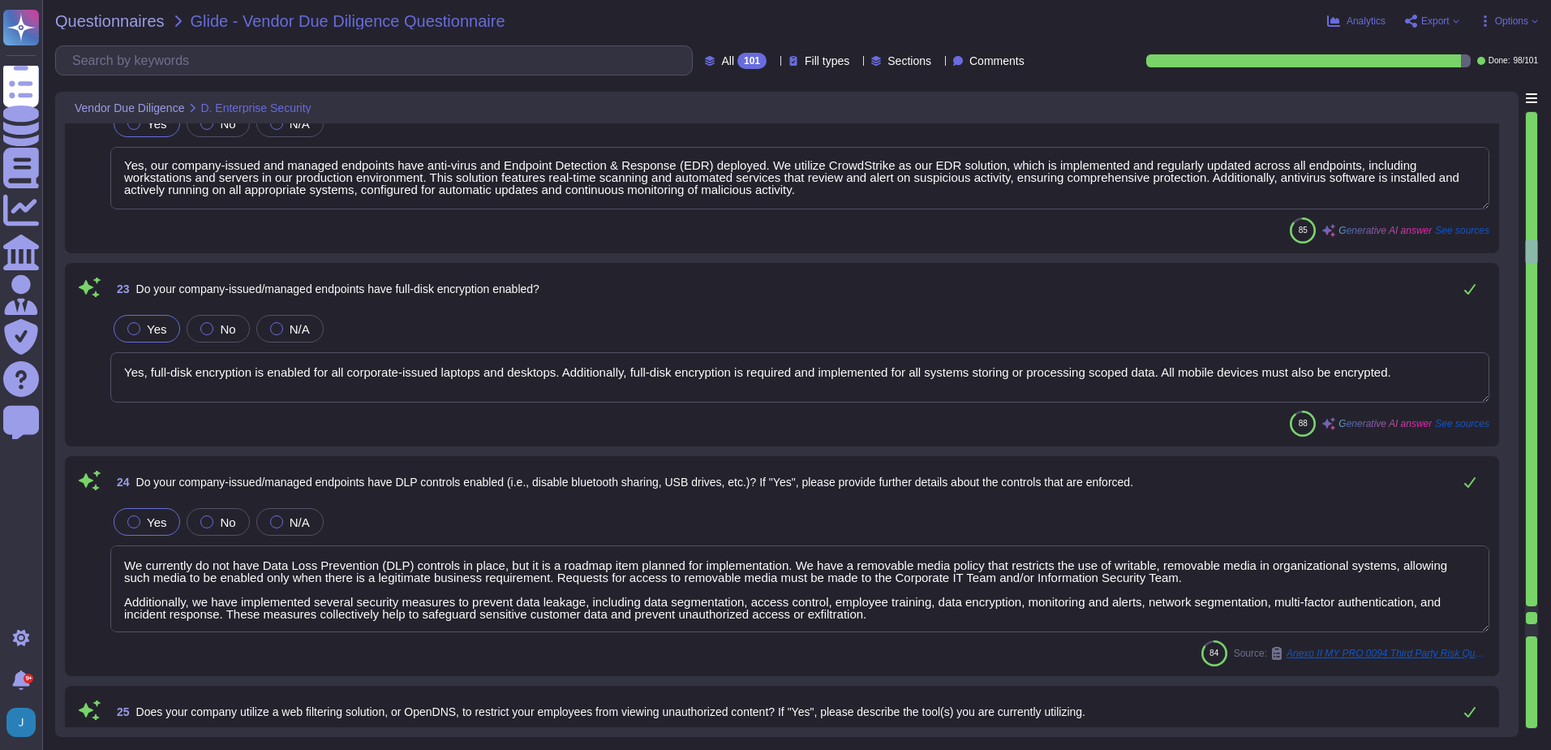
type textarea "Yes. Includes real-time scanning, network-based tools, and regular updates for …"
type textarea "Yes, our company utilizes a centralized single sign-on identity access manageme…"
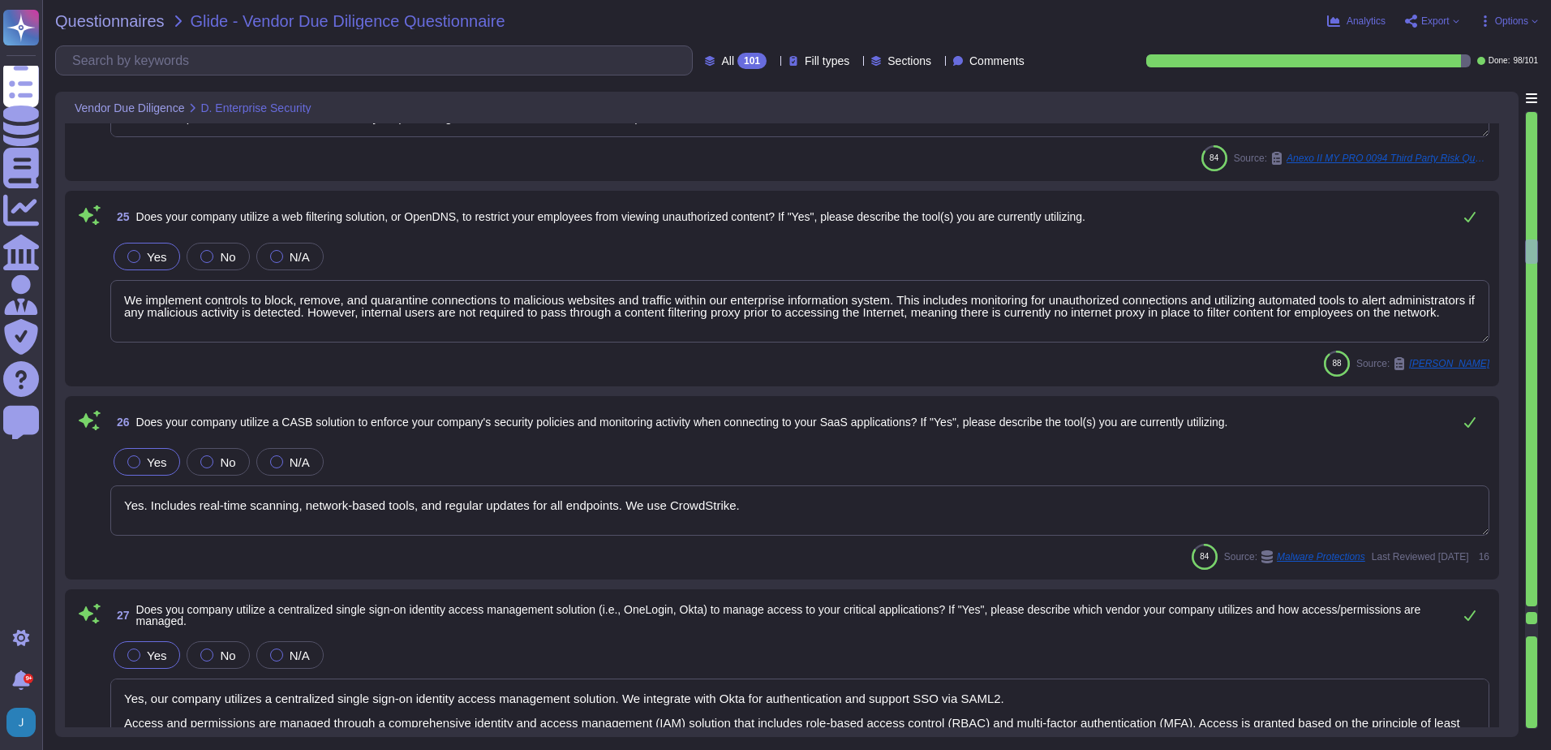
scroll to position [5355, 0]
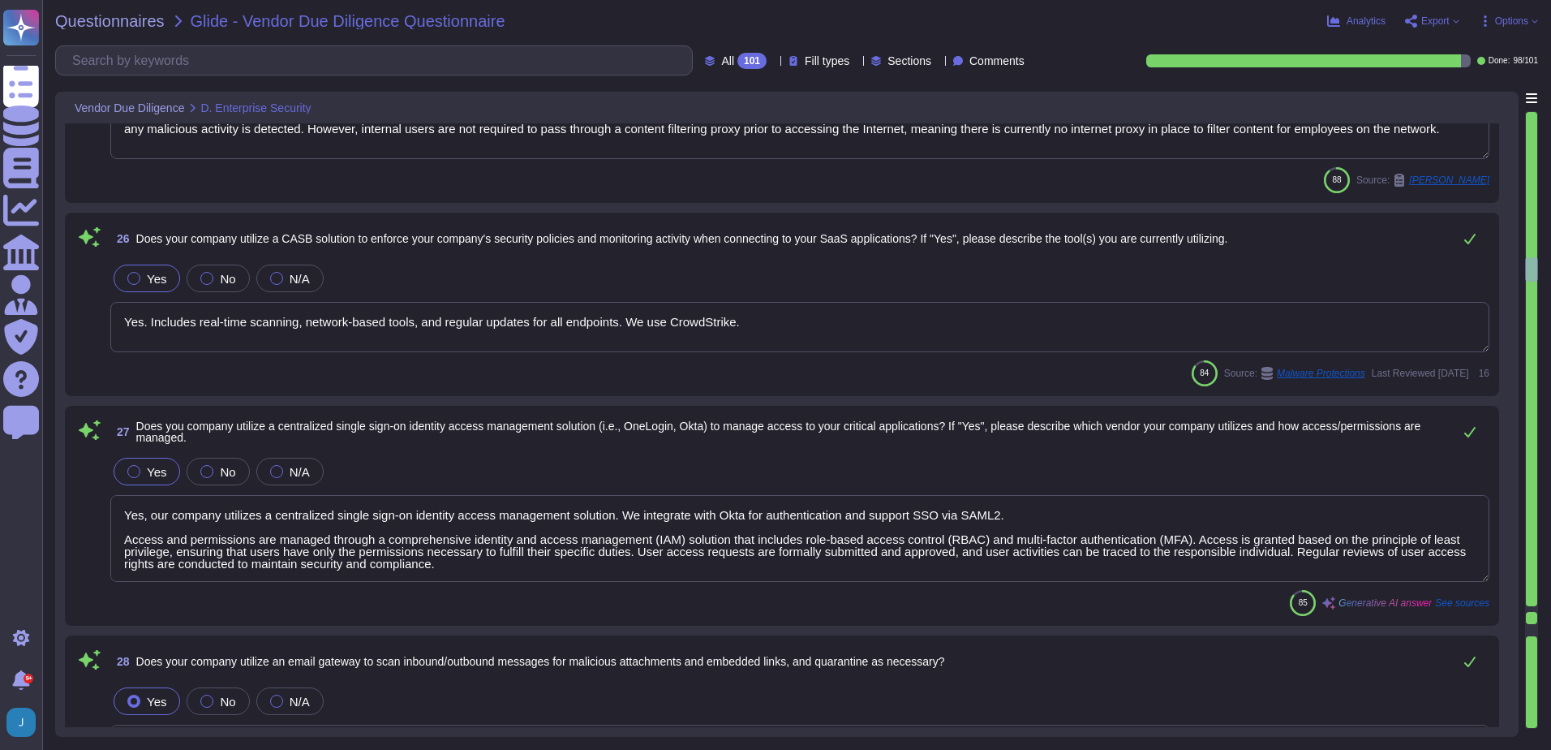
type textarea "Yes, our company utilizes an email gateway to scan both inbound and outbound me…"
type textarea "Yes, our organization has deployed email authentication protocols to allow rece…"
type textarea "No, we do not have DLP tools or controls installed to monitor encrypted and une…"
